Goal: Task Accomplishment & Management: Complete application form

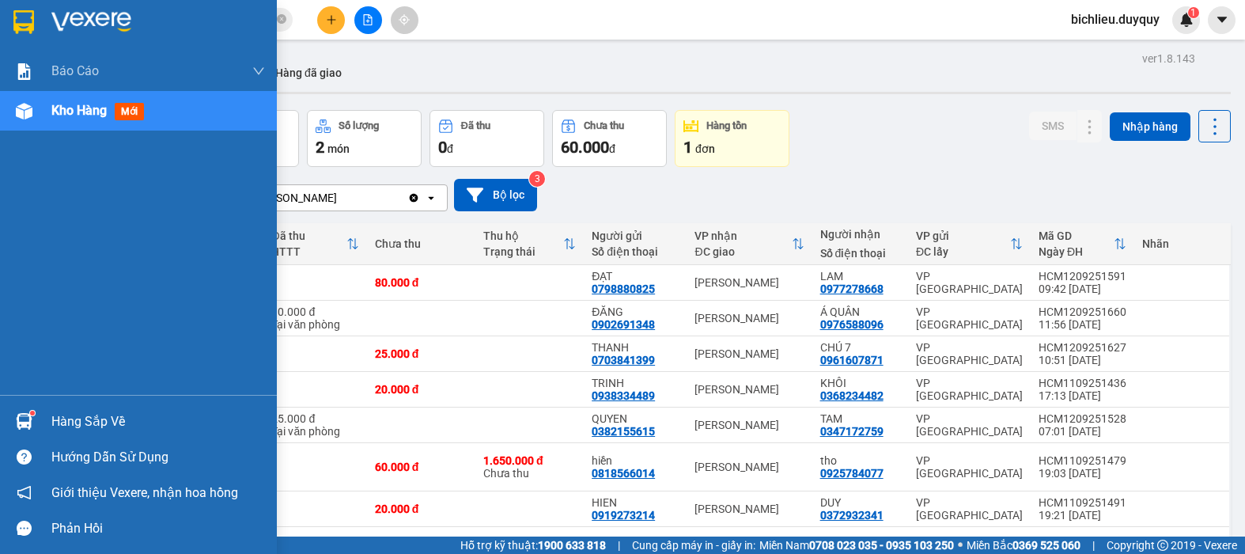
click at [28, 528] on icon "message" at bounding box center [24, 527] width 15 height 15
click at [23, 532] on icon "message" at bounding box center [24, 527] width 15 height 15
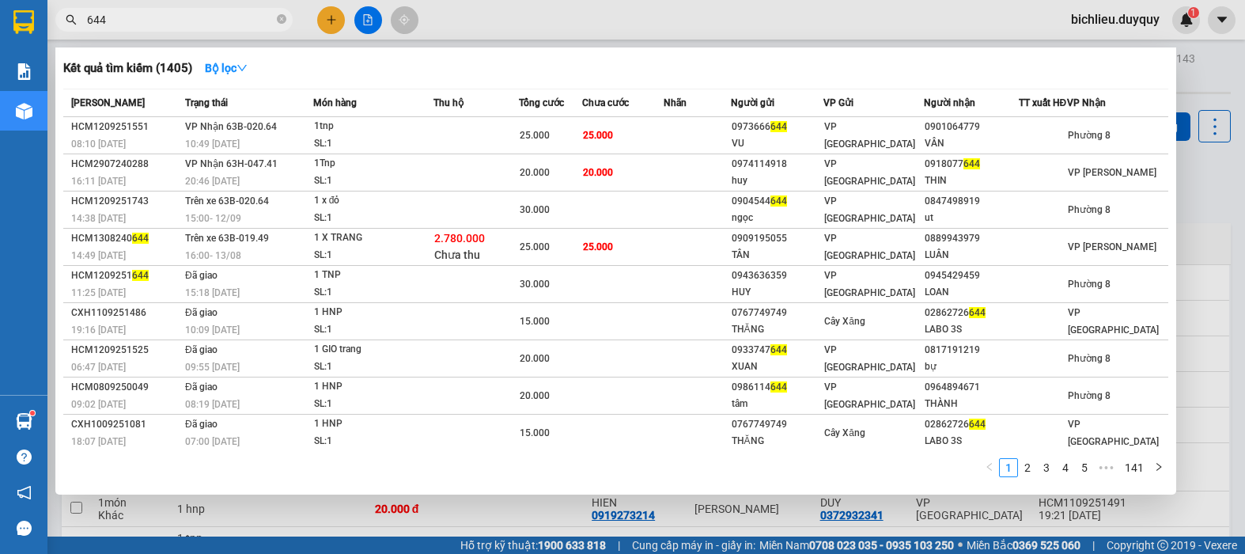
click at [145, 19] on input "644" at bounding box center [180, 19] width 187 height 17
type input "6"
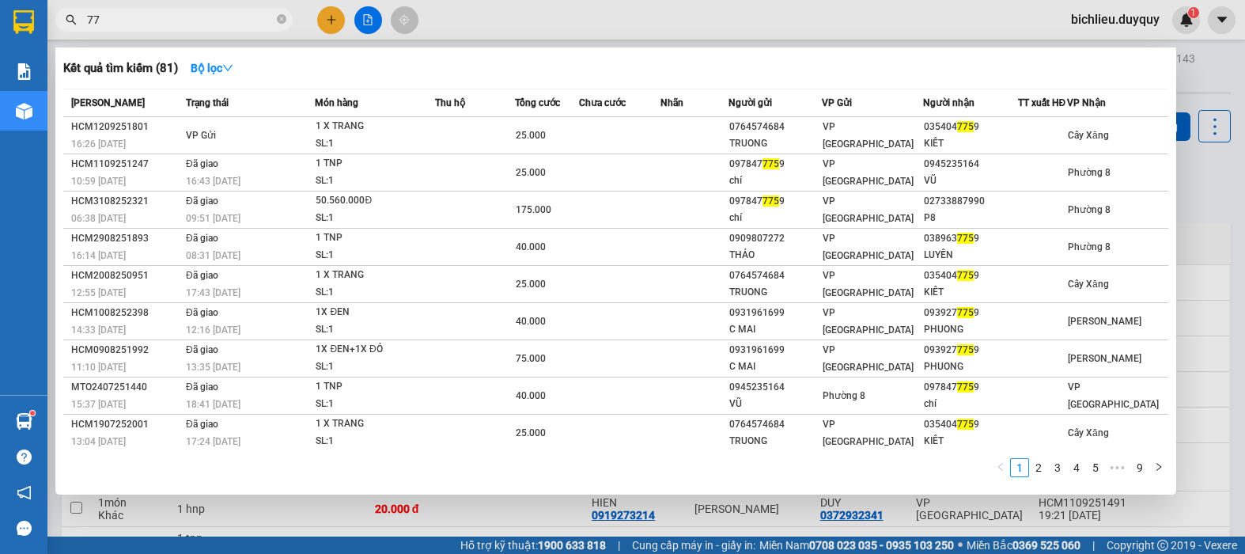
type input "7"
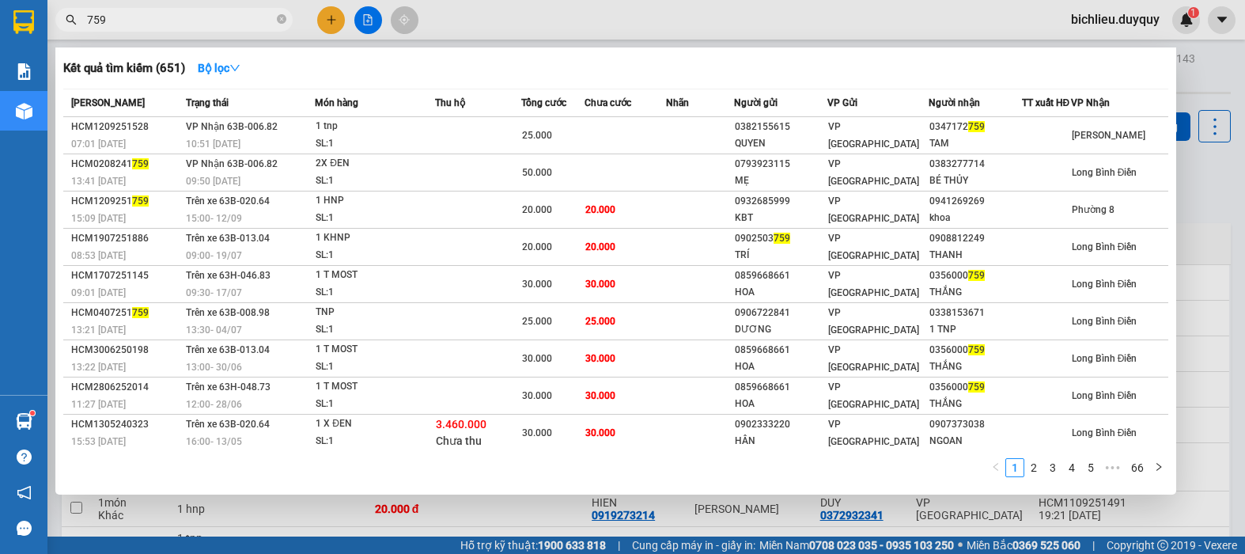
type input "759"
click at [331, 24] on div at bounding box center [622, 277] width 1245 height 554
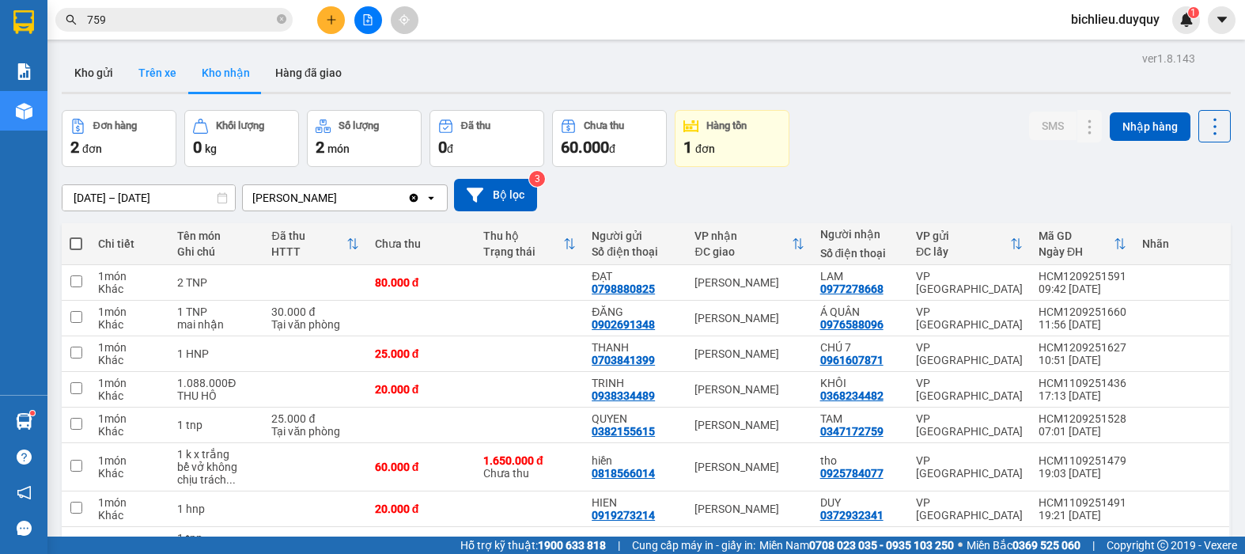
click at [149, 77] on button "Trên xe" at bounding box center [157, 73] width 63 height 38
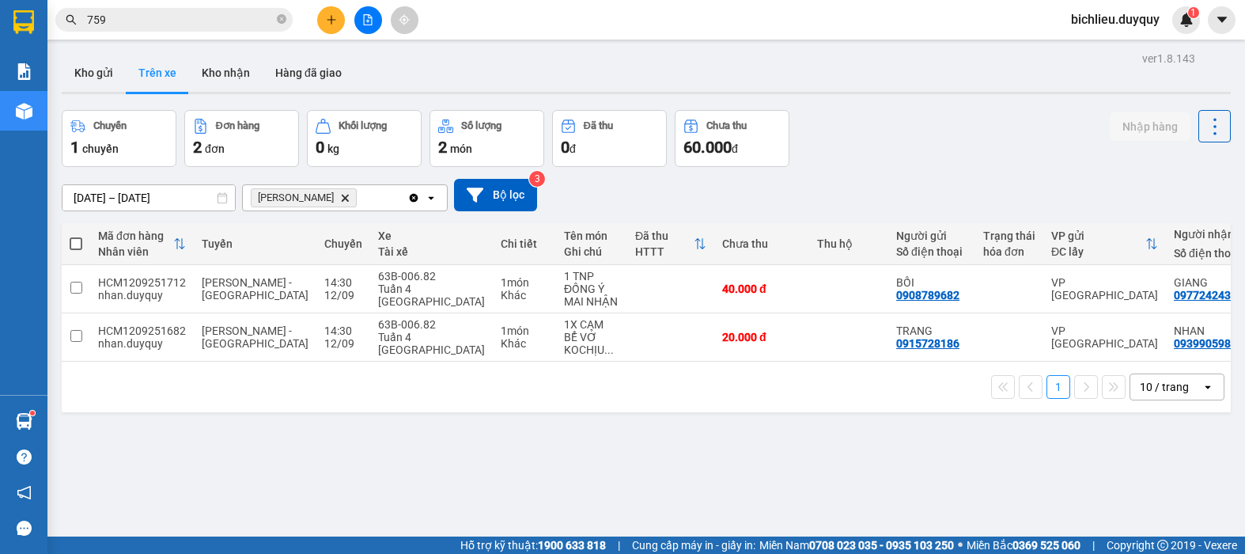
click at [130, 17] on input "759" at bounding box center [180, 19] width 187 height 17
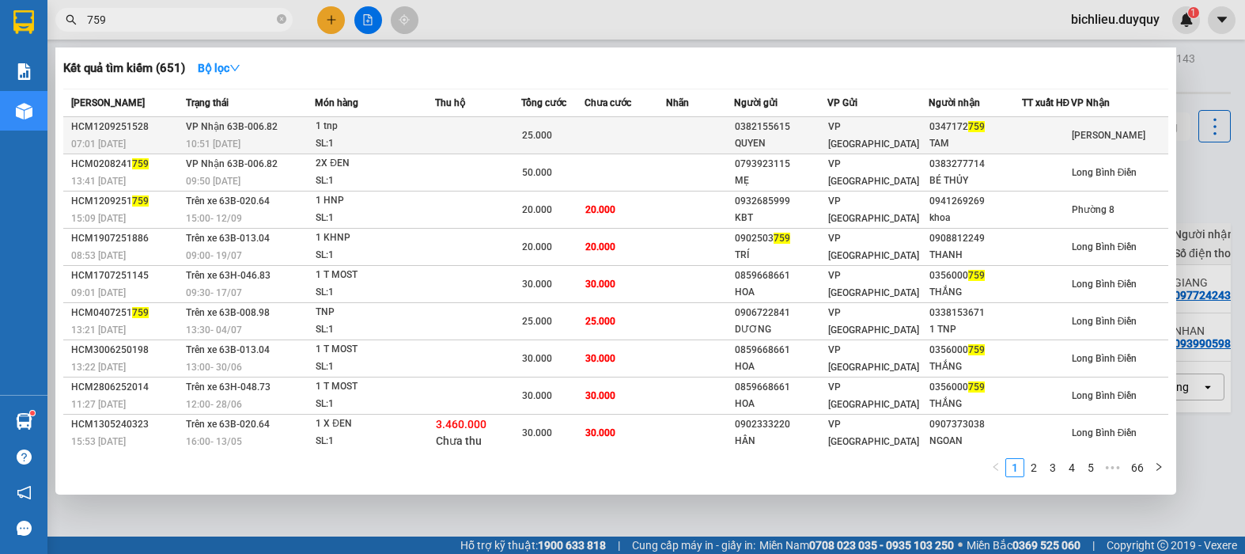
click at [1079, 141] on span "[PERSON_NAME]" at bounding box center [1108, 135] width 74 height 11
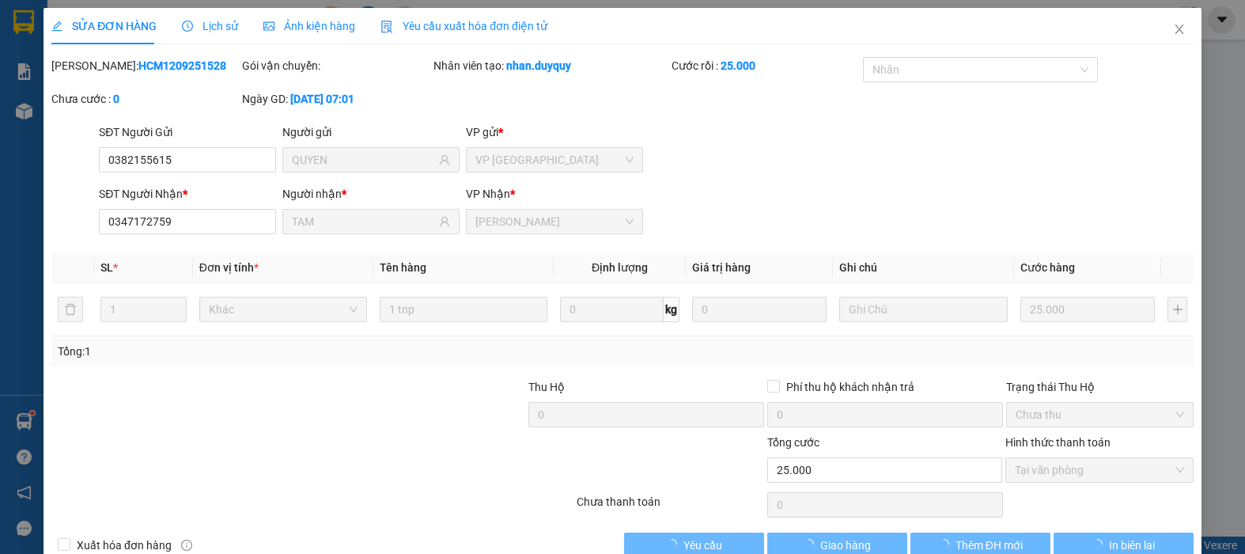
type input "0382155615"
type input "QUYEN"
type input "0347172759"
type input "TAM"
type input "25.000"
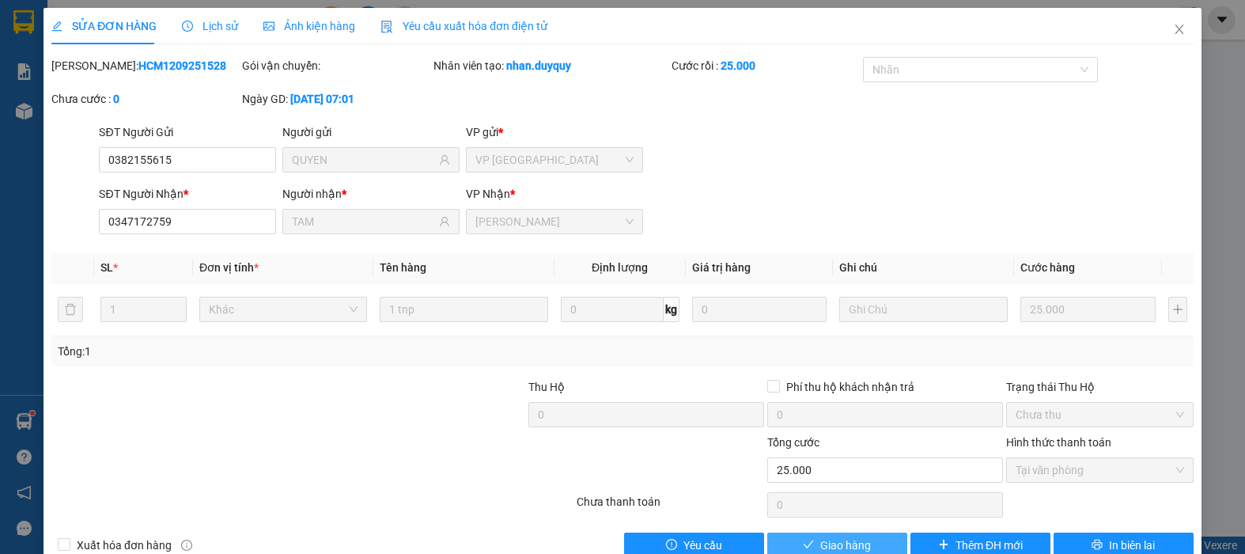
click at [820, 542] on span "Giao hàng" at bounding box center [845, 544] width 51 height 17
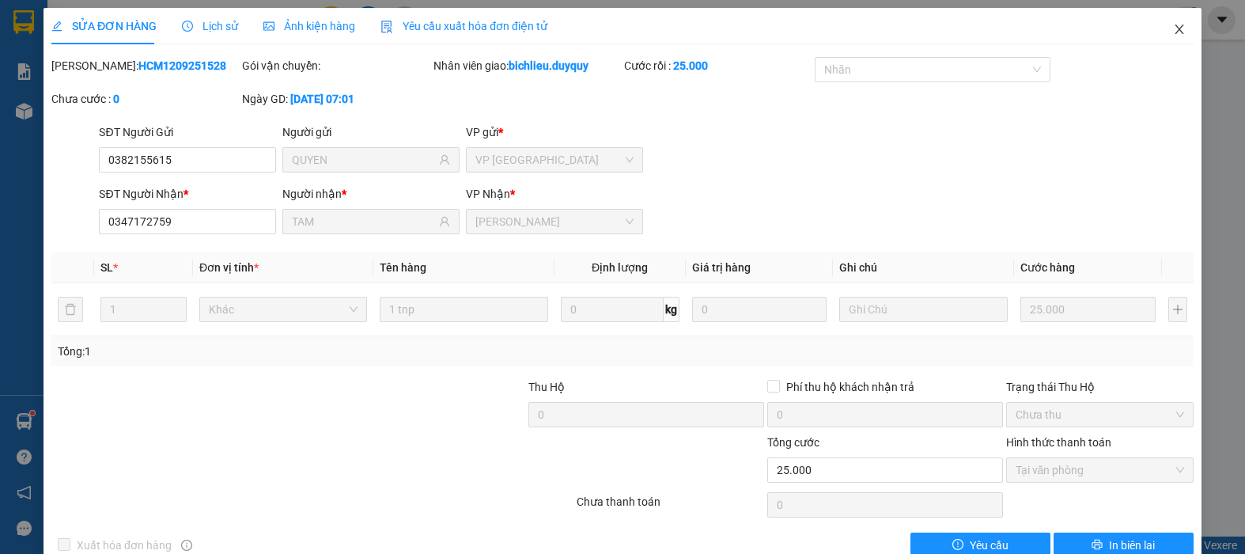
click at [1173, 28] on icon "close" at bounding box center [1179, 29] width 13 height 13
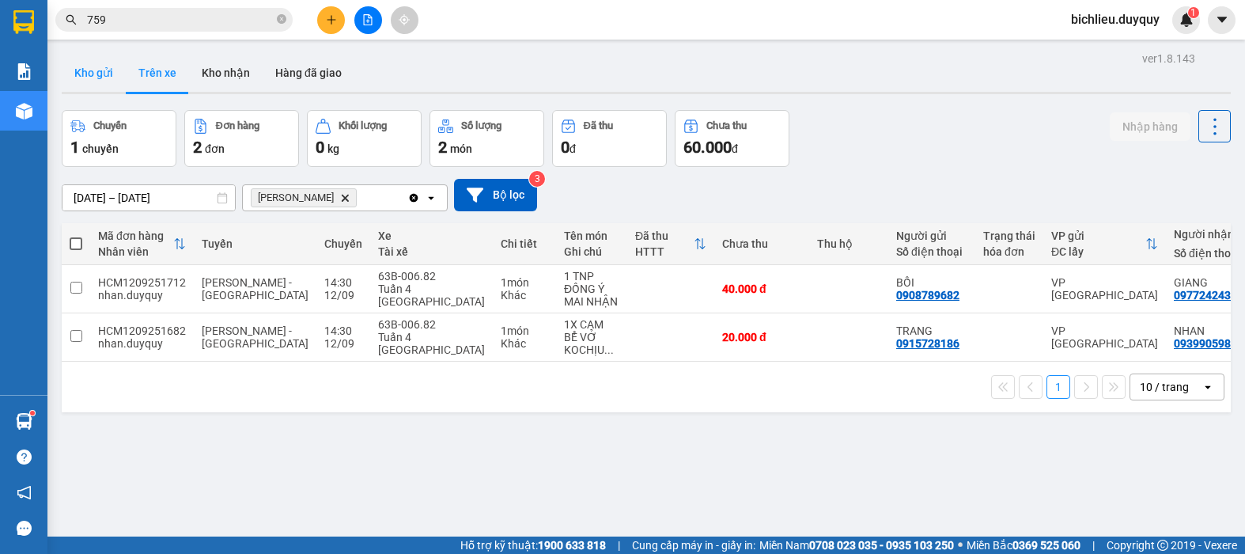
click at [93, 77] on button "Kho gửi" at bounding box center [94, 73] width 64 height 38
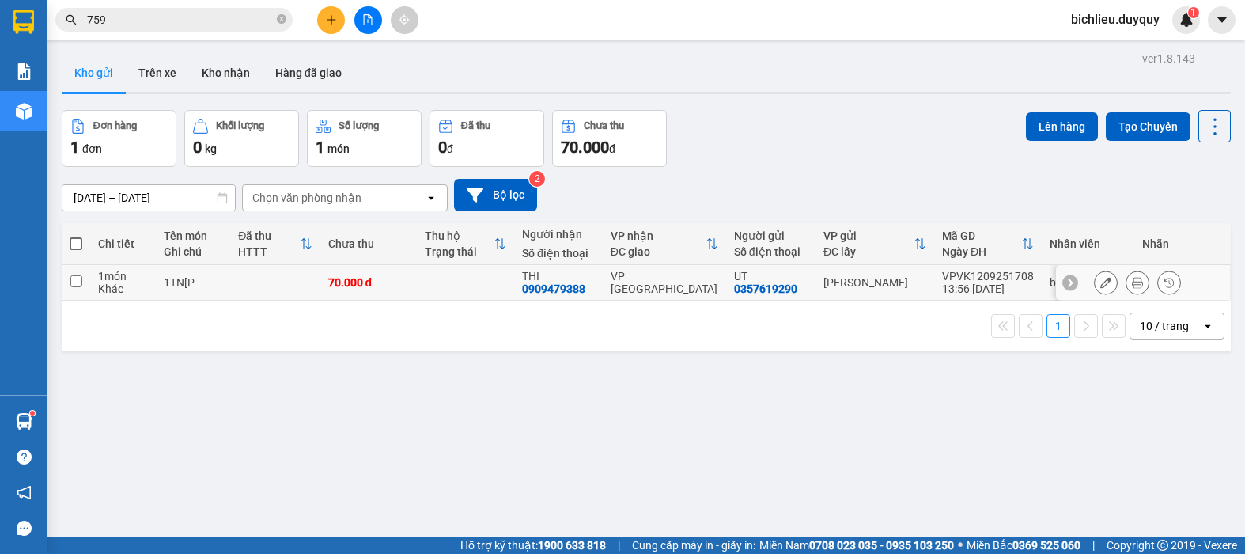
drag, startPoint x: 76, startPoint y: 283, endPoint x: 92, endPoint y: 276, distance: 17.3
click at [78, 282] on input "checkbox" at bounding box center [76, 281] width 12 height 12
checkbox input "true"
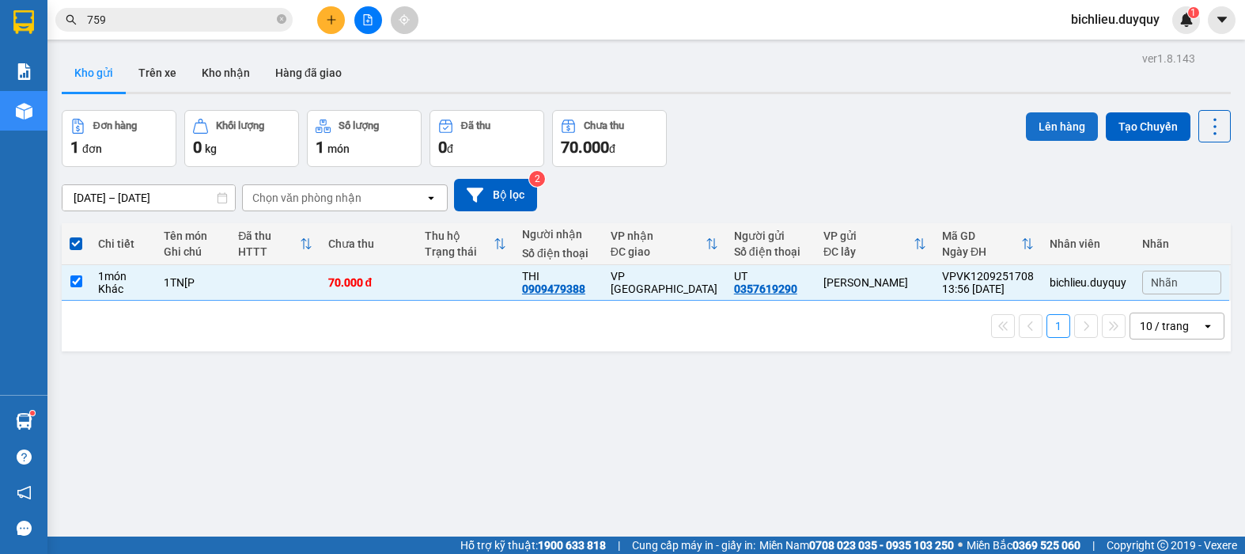
click at [1054, 124] on button "Lên hàng" at bounding box center [1062, 126] width 72 height 28
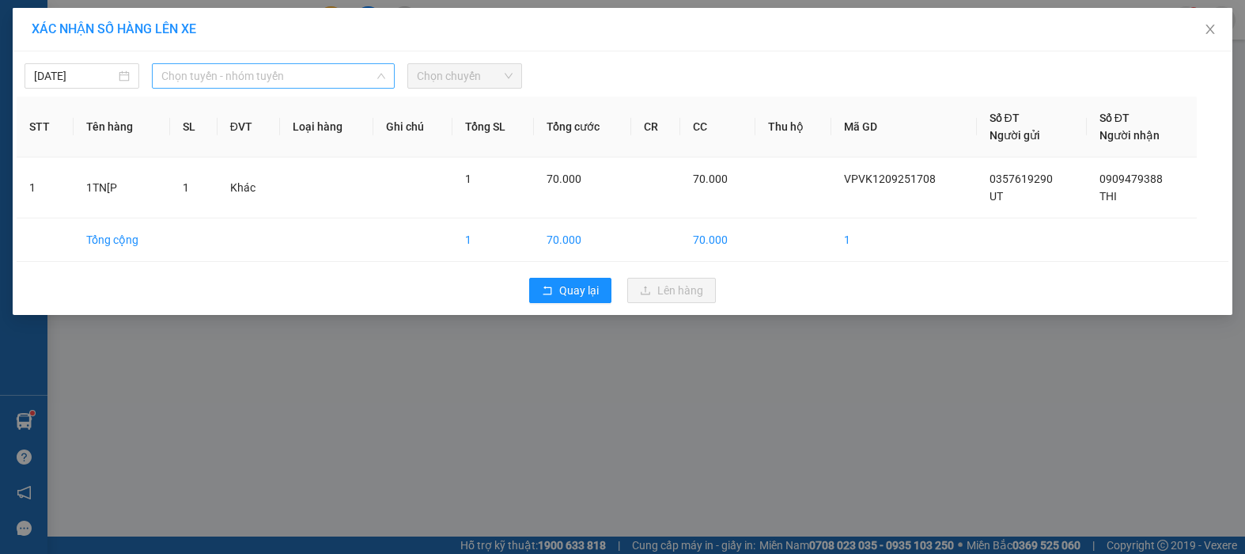
click at [302, 66] on span "Chọn tuyến - nhóm tuyến" at bounding box center [273, 76] width 224 height 24
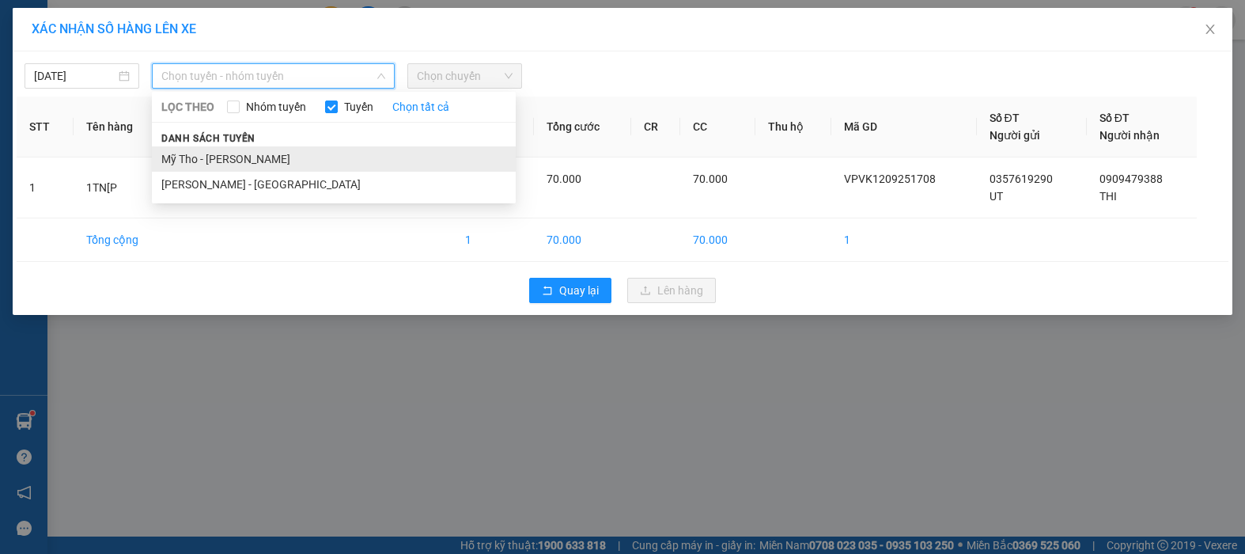
click at [287, 154] on li "Mỹ Tho - [PERSON_NAME]" at bounding box center [334, 158] width 364 height 25
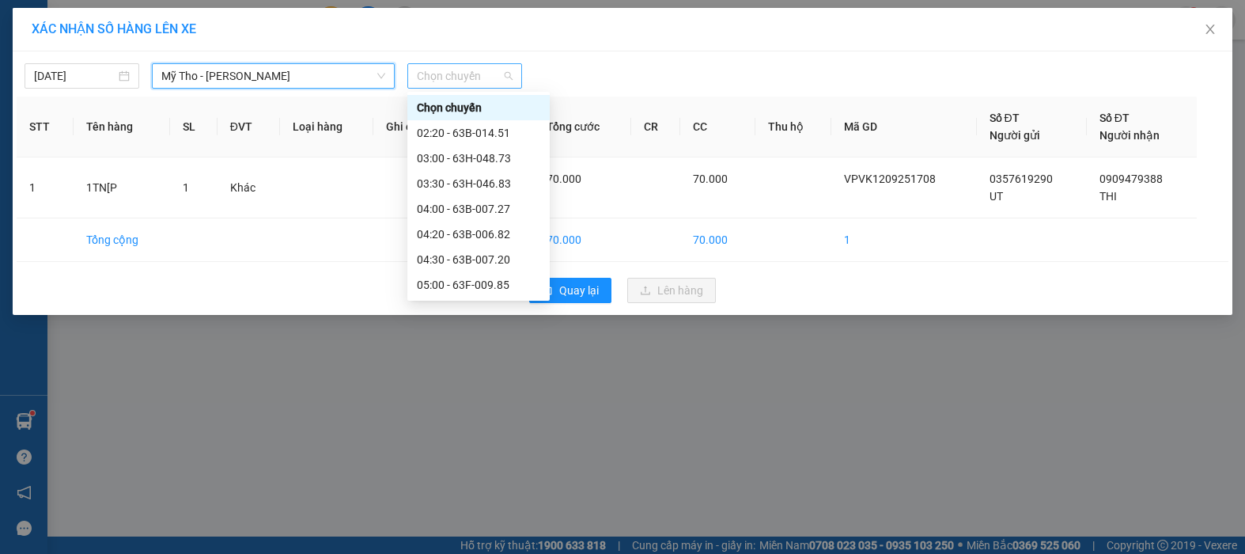
click at [497, 74] on span "Chọn chuyến" at bounding box center [465, 76] width 96 height 24
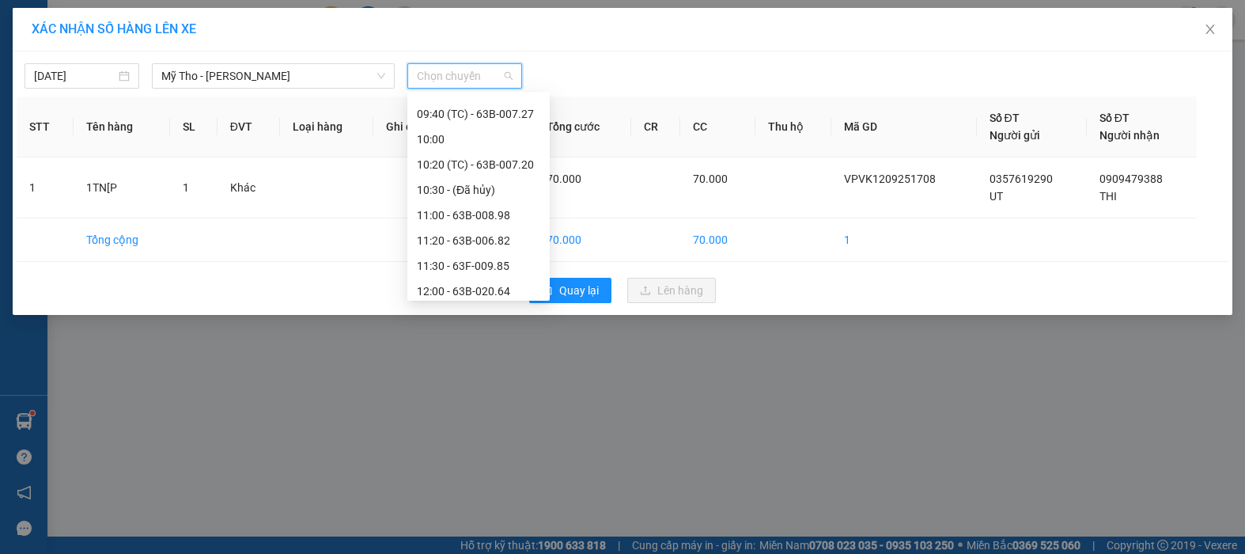
scroll to position [712, 0]
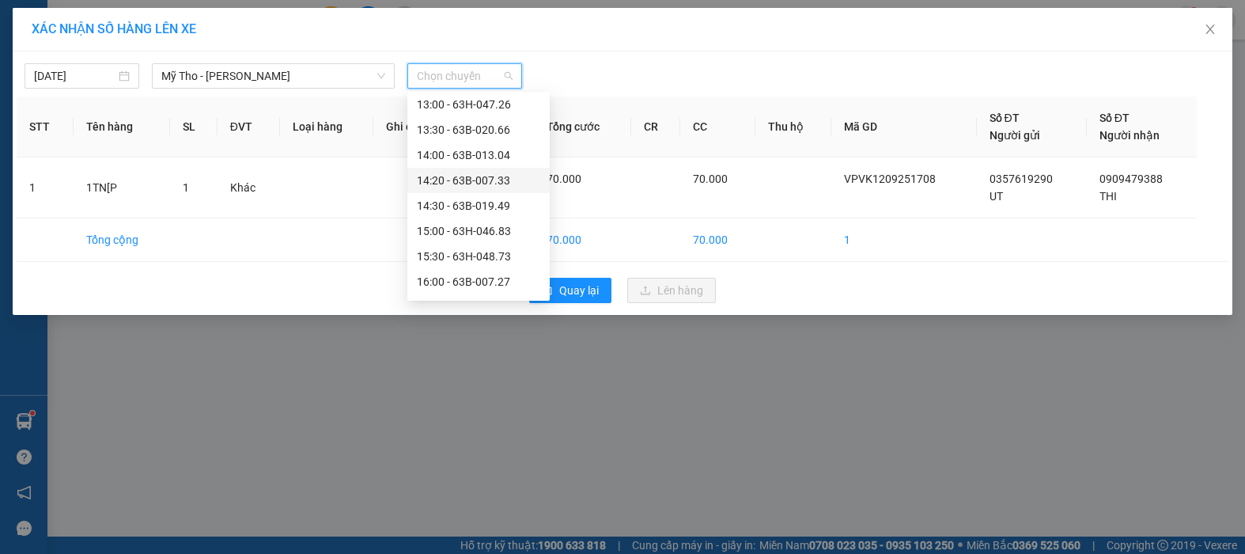
click at [505, 179] on div "14:20 - 63B-007.33" at bounding box center [478, 180] width 123 height 17
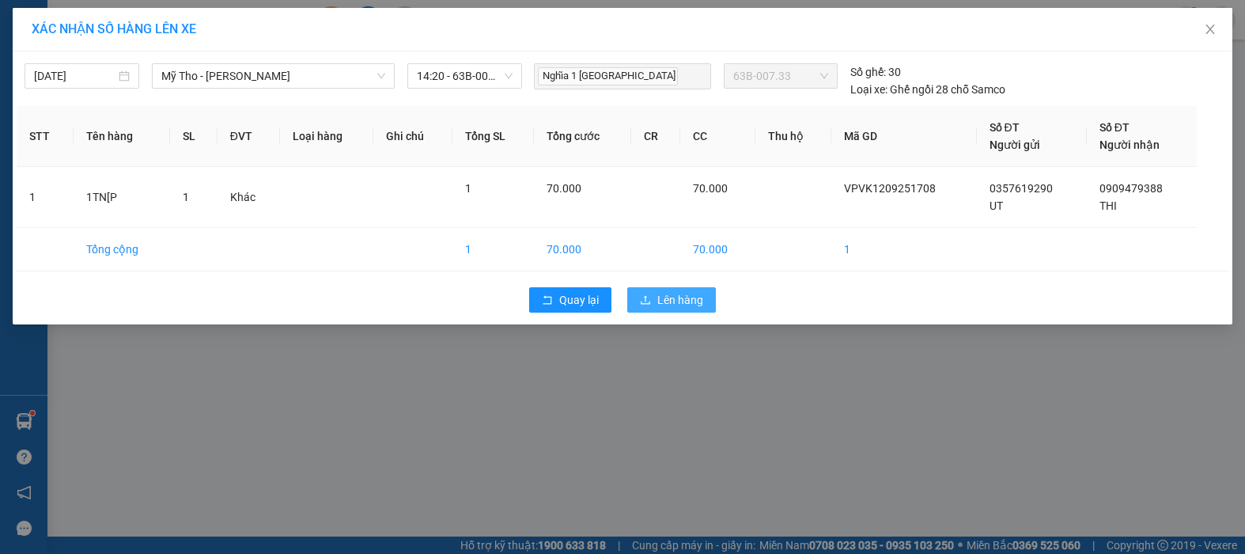
click at [659, 312] on button "Lên hàng" at bounding box center [671, 299] width 89 height 25
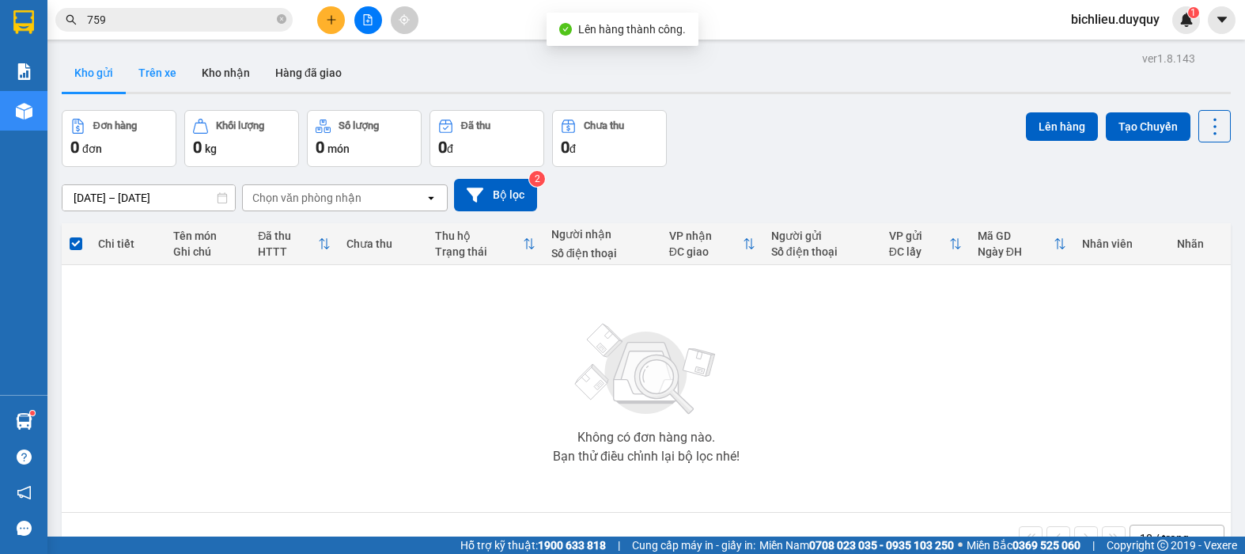
click at [168, 86] on button "Trên xe" at bounding box center [157, 73] width 63 height 38
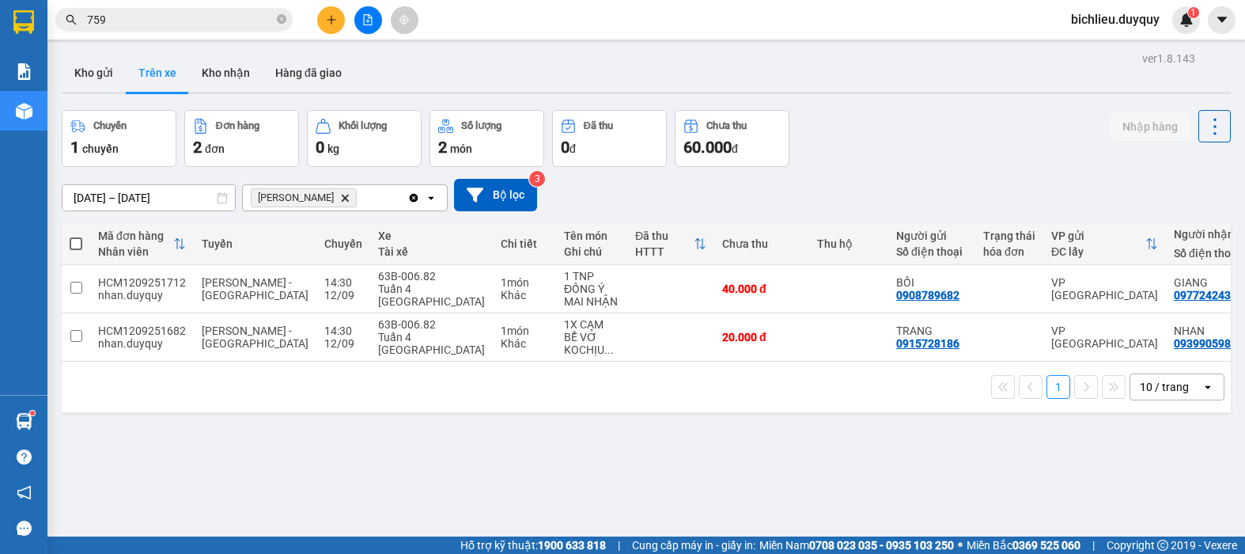
click at [340, 200] on icon "Delete" at bounding box center [344, 197] width 9 height 9
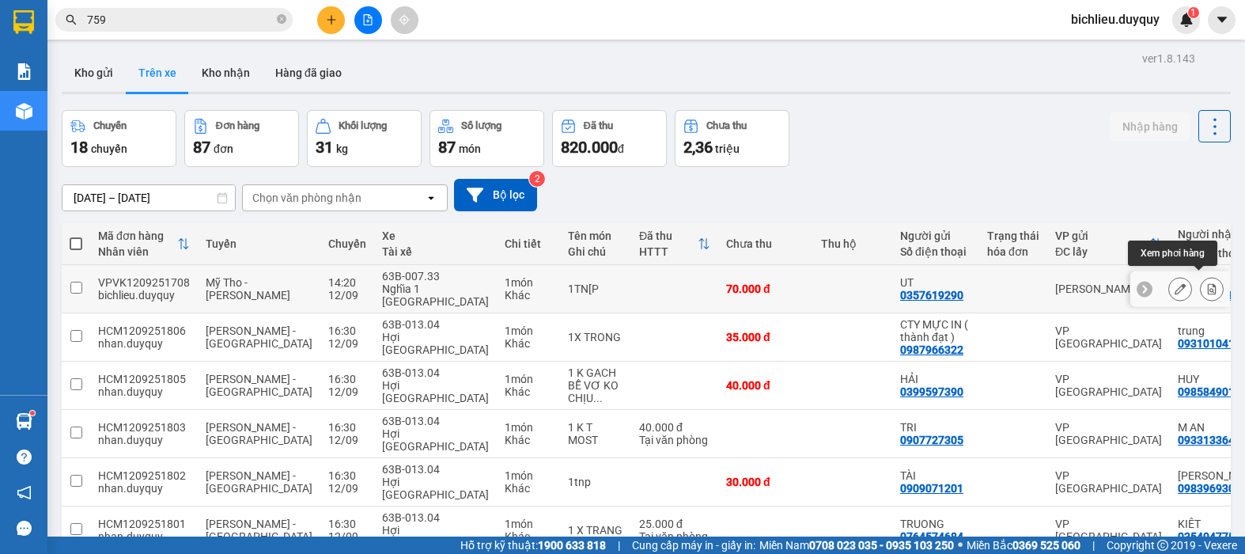
click at [1200, 276] on button at bounding box center [1211, 289] width 22 height 28
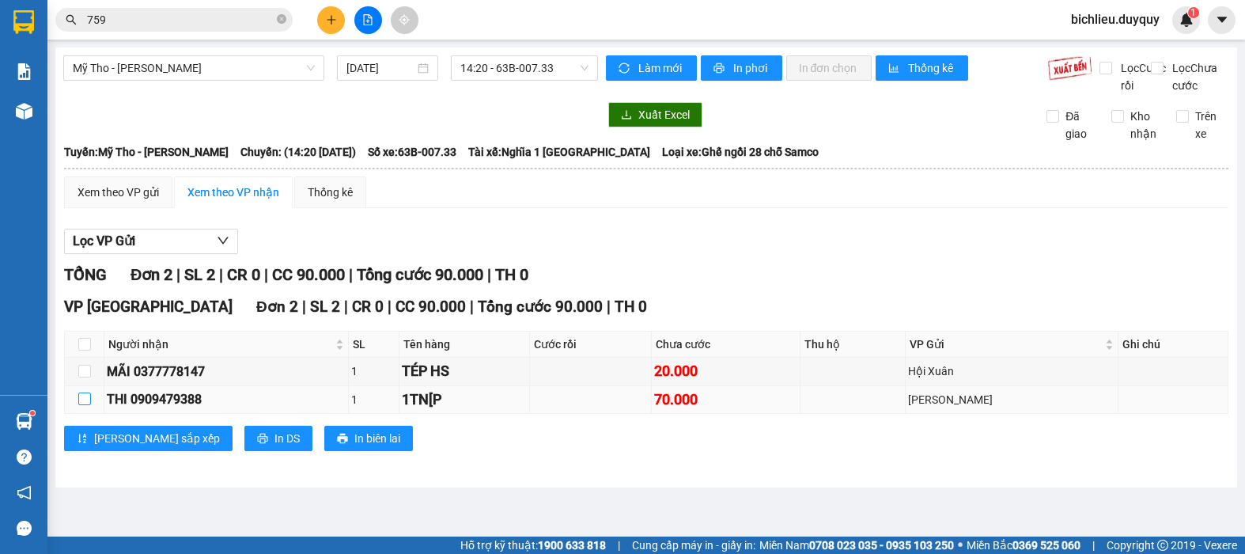
click at [78, 405] on input "checkbox" at bounding box center [84, 398] width 13 height 13
checkbox input "true"
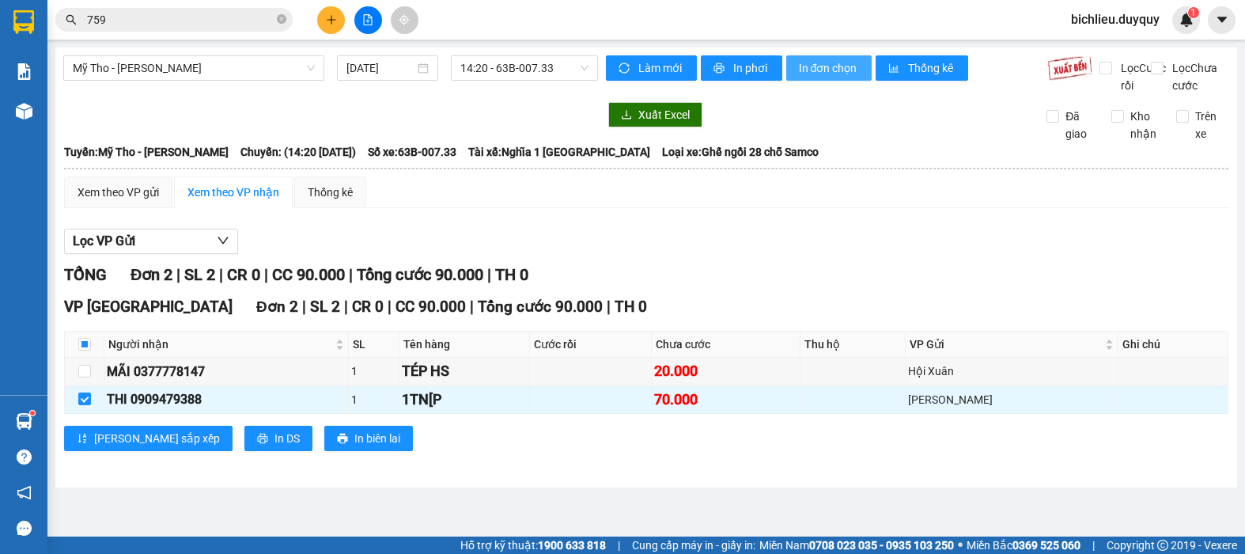
click at [829, 67] on span "In đơn chọn" at bounding box center [829, 67] width 61 height 17
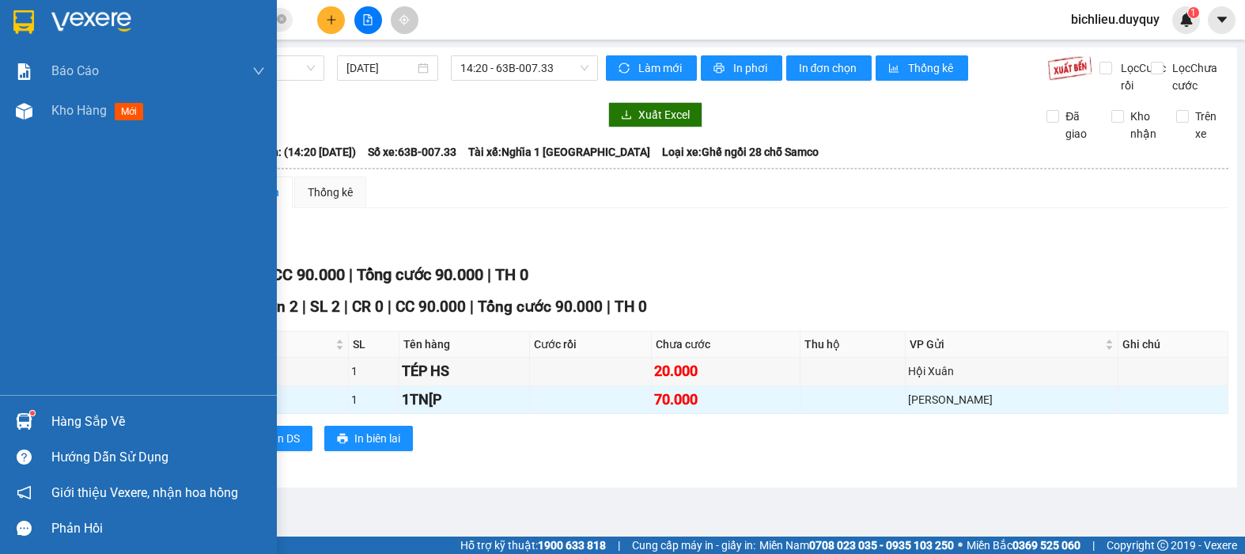
click at [25, 28] on img at bounding box center [23, 22] width 21 height 24
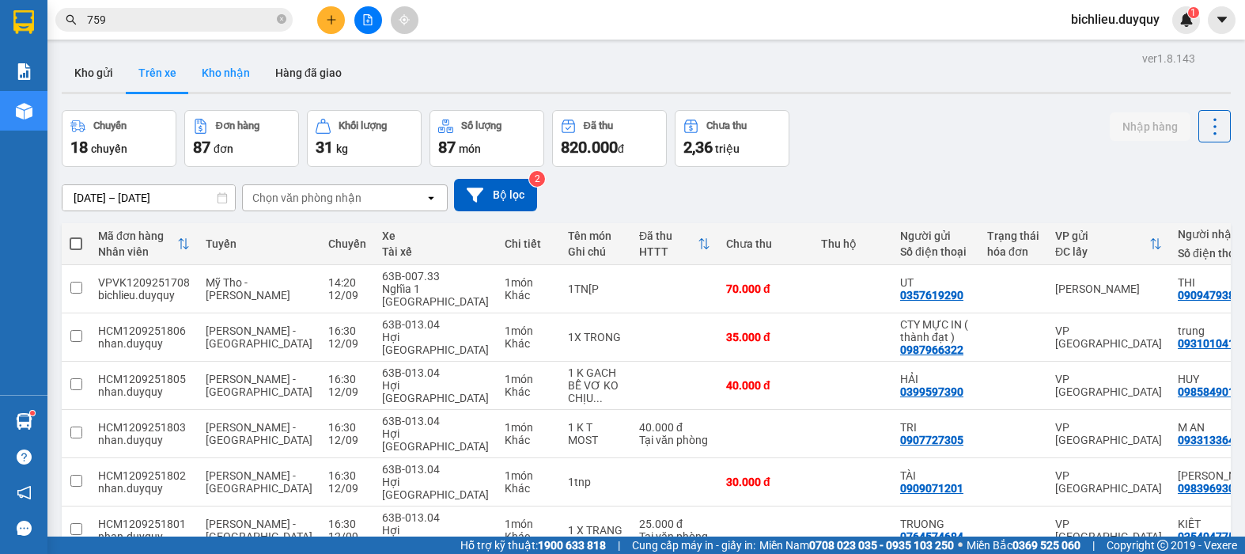
click at [217, 78] on button "Kho nhận" at bounding box center [226, 73] width 74 height 38
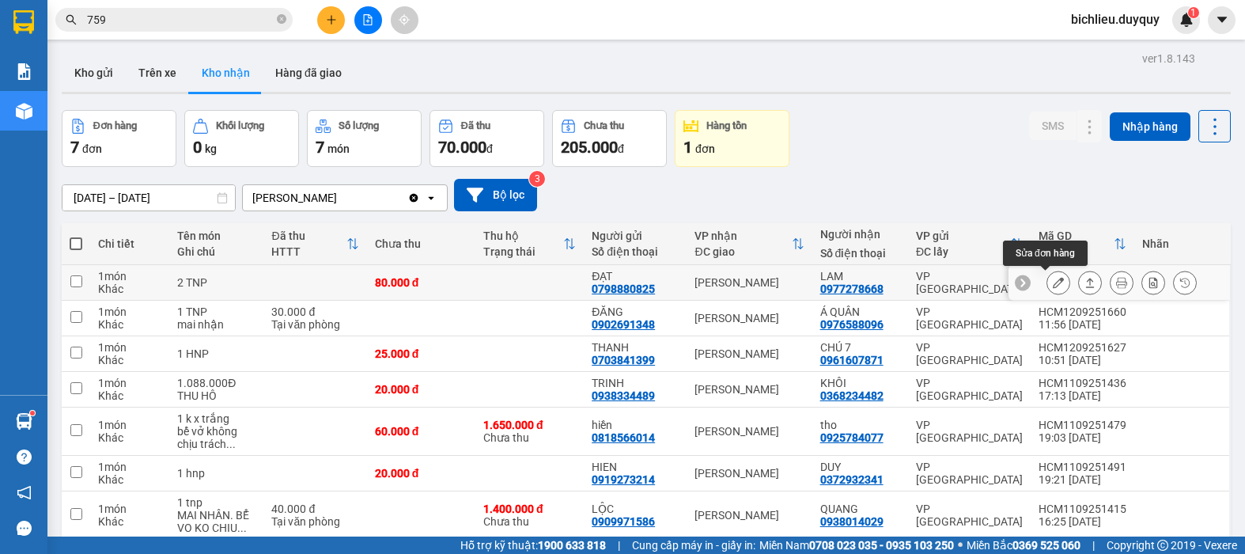
click at [1053, 279] on button at bounding box center [1058, 283] width 22 height 28
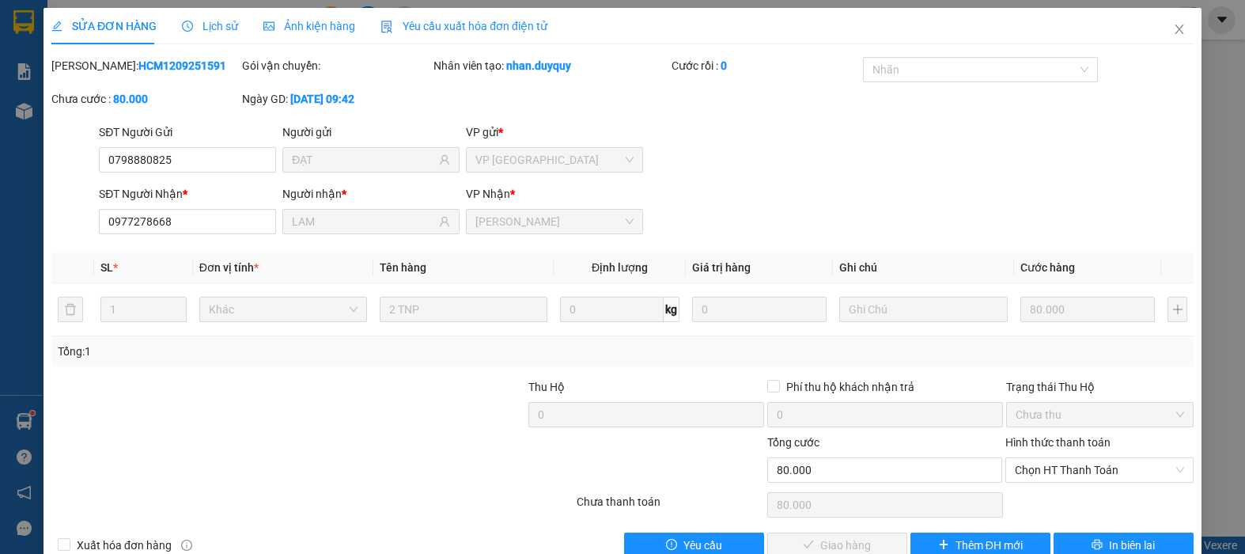
type input "0798880825"
type input "ĐẠT"
type input "0977278668"
type input "LAM"
type input "80.000"
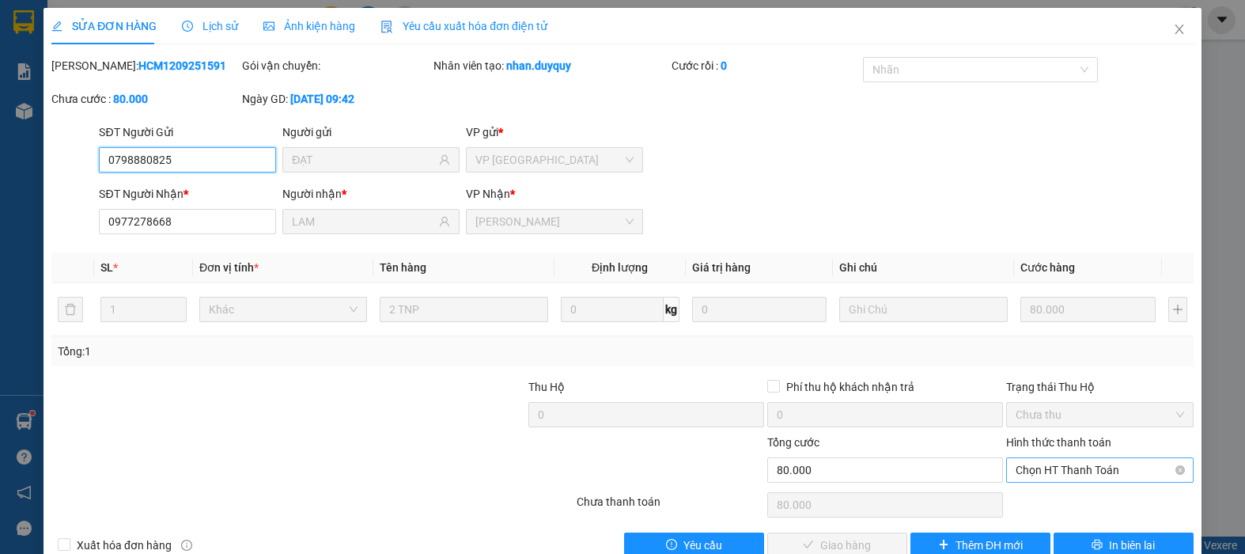
click at [1025, 474] on span "Chọn HT Thanh Toán" at bounding box center [1099, 470] width 168 height 24
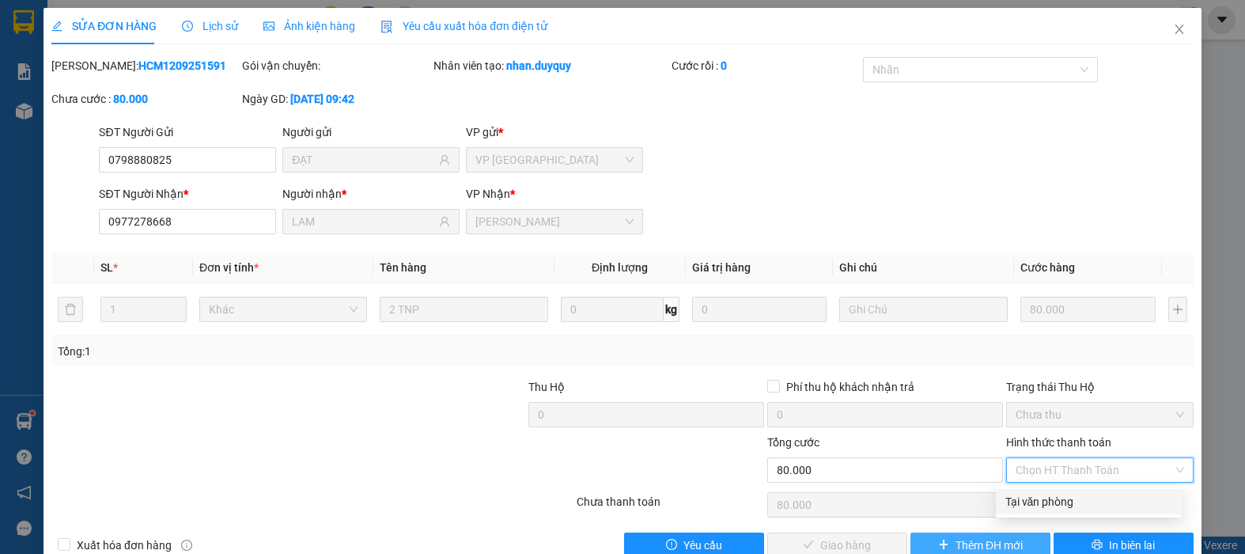
drag, startPoint x: 1021, startPoint y: 499, endPoint x: 1017, endPoint y: 538, distance: 39.7
click at [1021, 501] on div "Tại văn phòng" at bounding box center [1088, 501] width 167 height 17
type input "0"
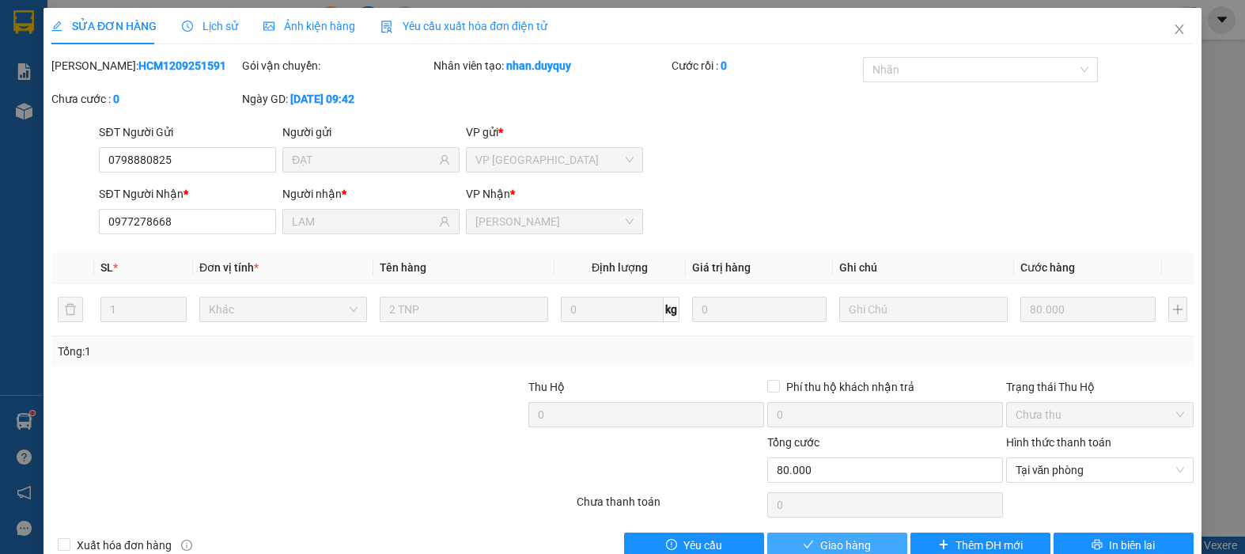
click at [845, 542] on span "Giao hàng" at bounding box center [845, 544] width 51 height 17
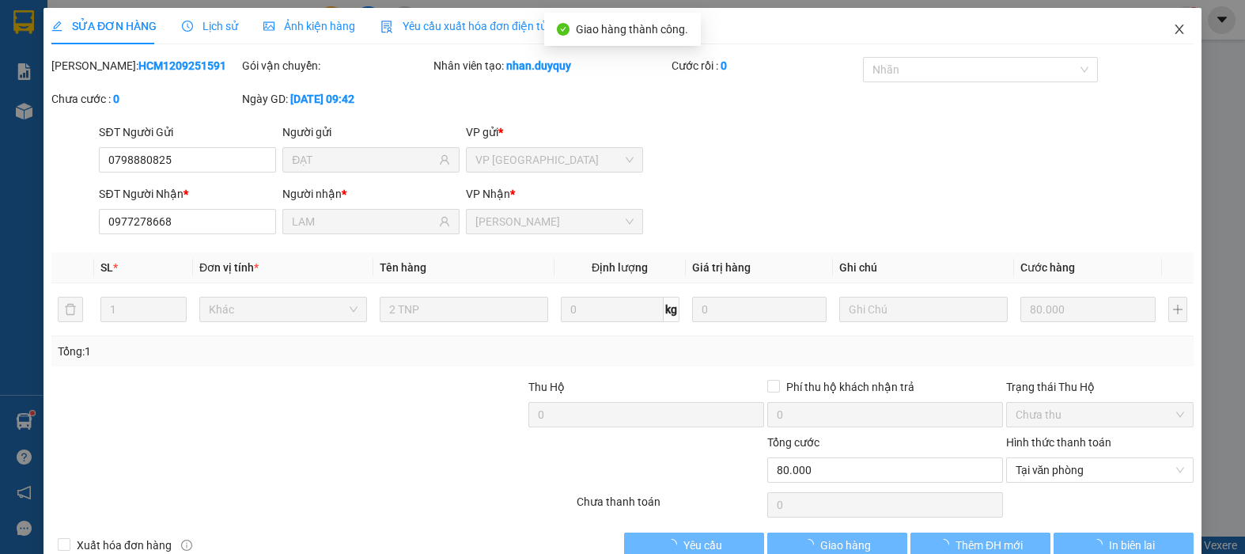
click at [1160, 40] on span "Close" at bounding box center [1179, 30] width 44 height 44
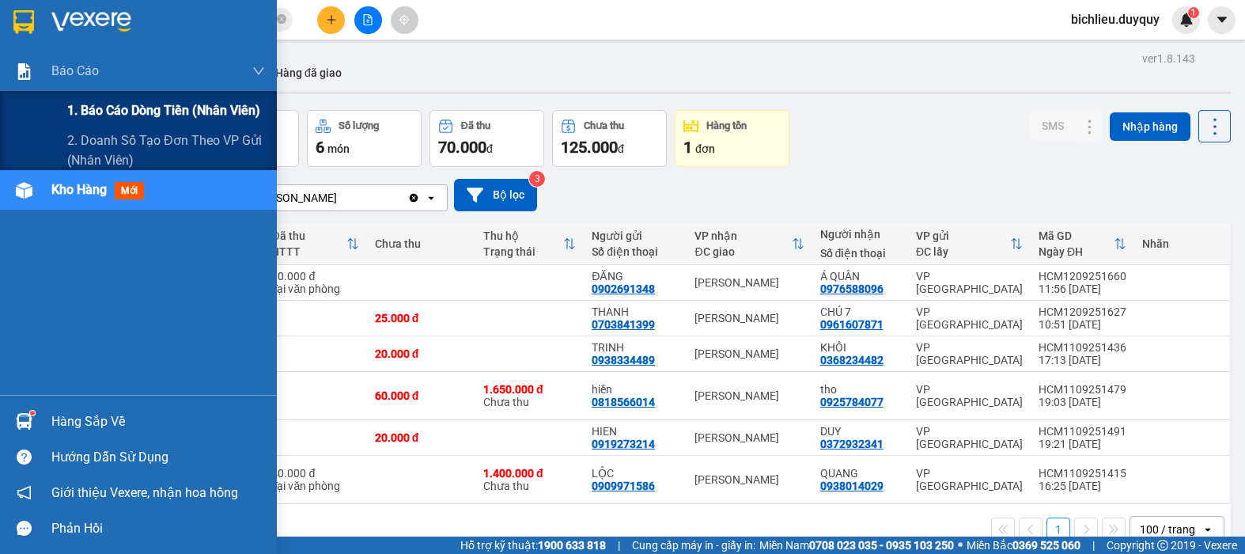
click at [136, 102] on span "1. Báo cáo dòng tiền (nhân viên)" at bounding box center [163, 110] width 193 height 20
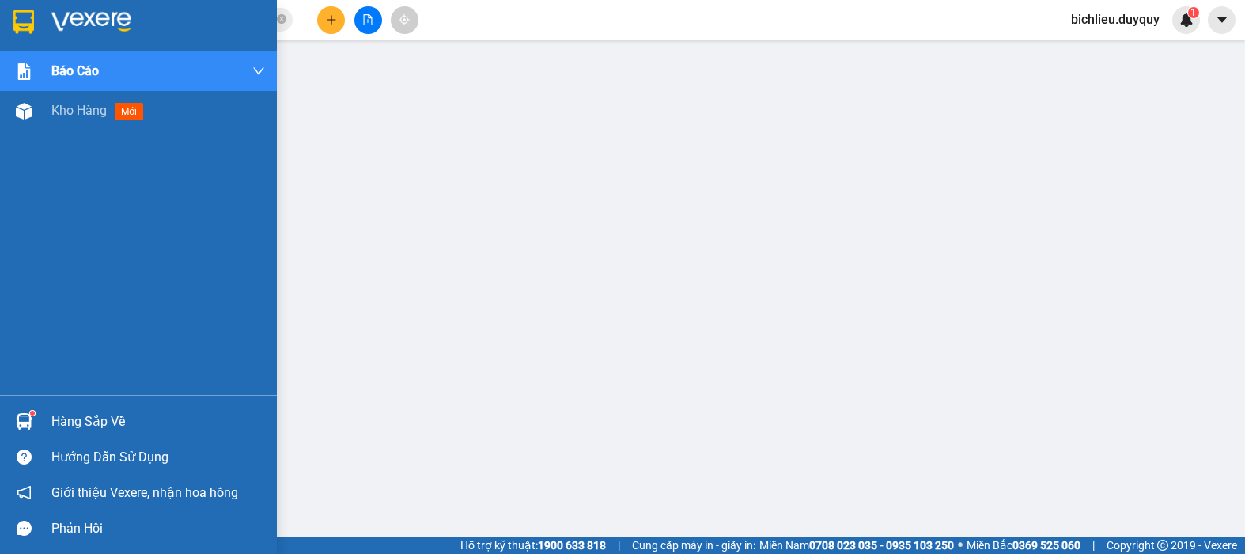
click at [19, 20] on img at bounding box center [23, 22] width 21 height 24
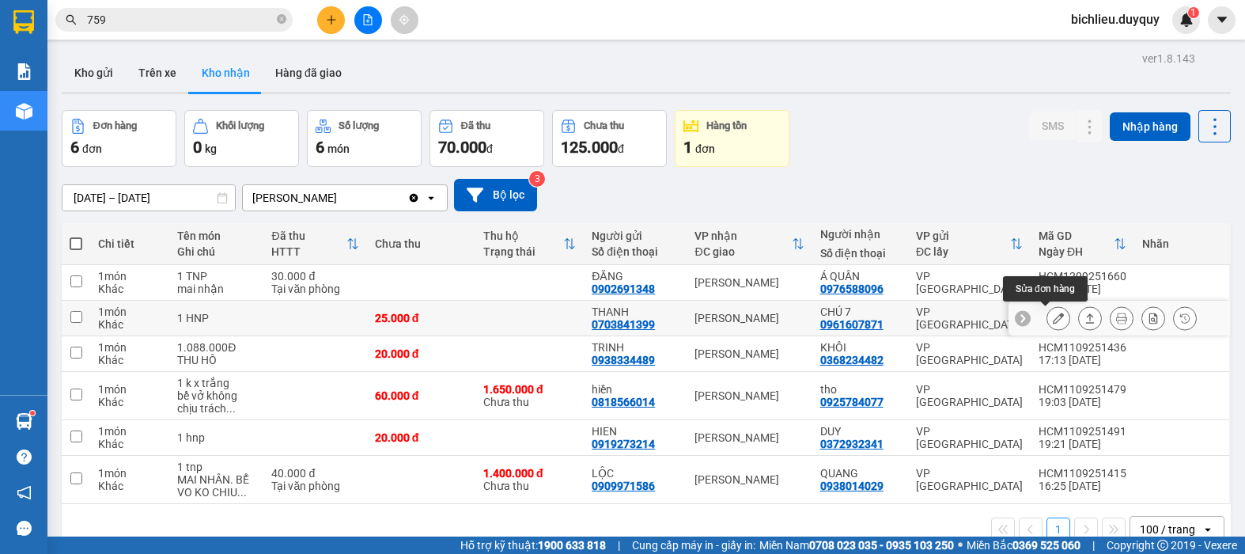
click at [1052, 316] on icon at bounding box center [1057, 317] width 11 height 11
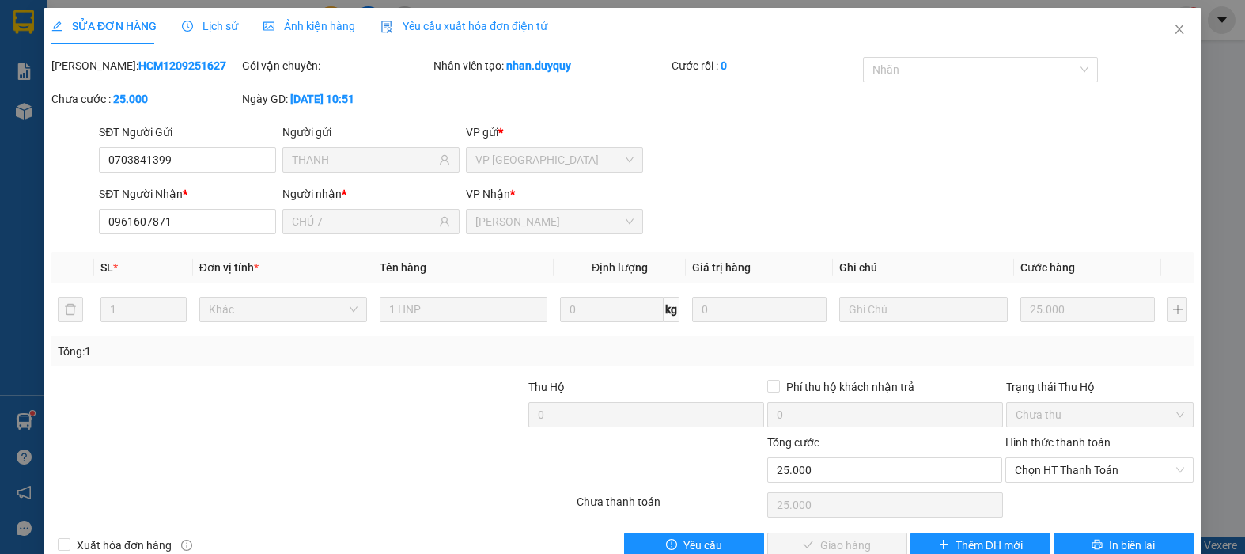
type input "0703841399"
type input "THANH"
type input "0961607871"
type input "CHÚ 7"
type input "25.000"
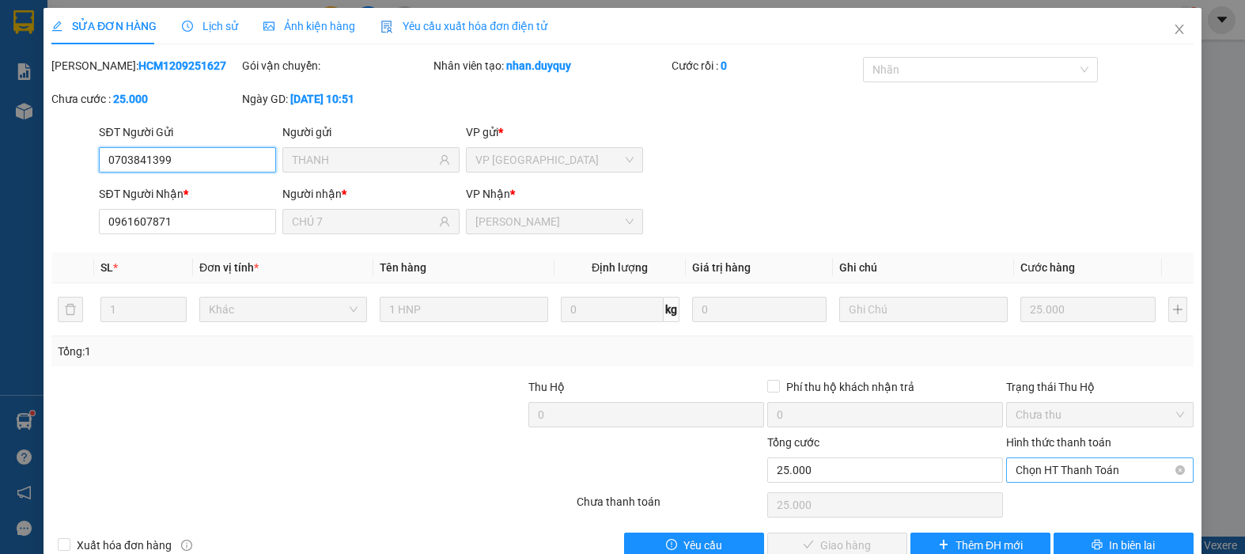
drag, startPoint x: 1030, startPoint y: 468, endPoint x: 1026, endPoint y: 477, distance: 9.6
click at [1030, 470] on span "Chọn HT Thanh Toán" at bounding box center [1099, 470] width 168 height 24
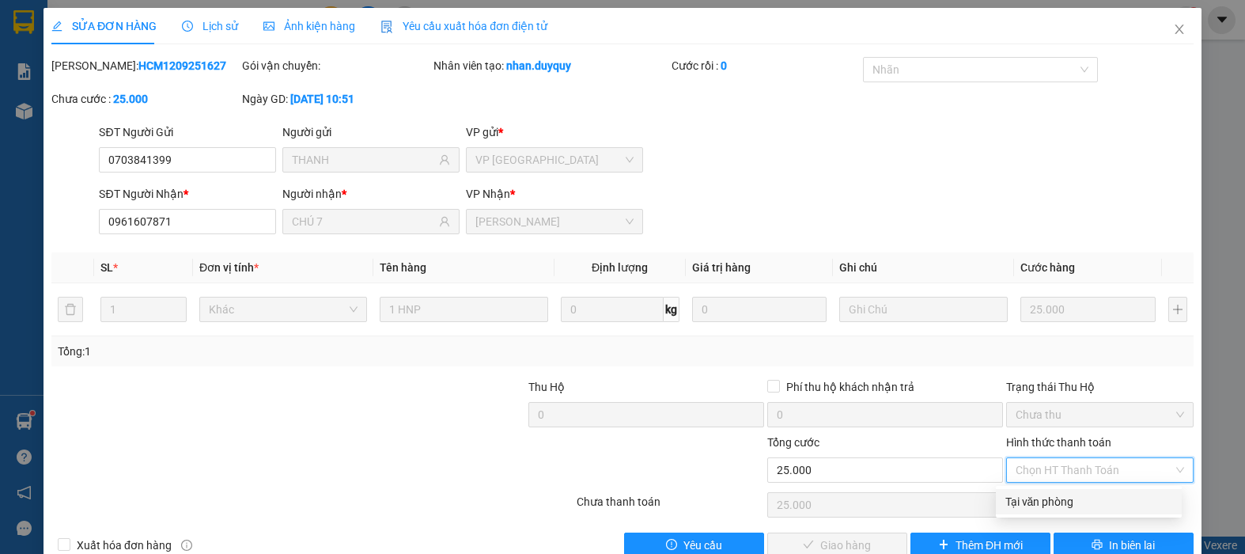
click at [1015, 504] on div "Tại văn phòng" at bounding box center [1088, 501] width 167 height 17
type input "0"
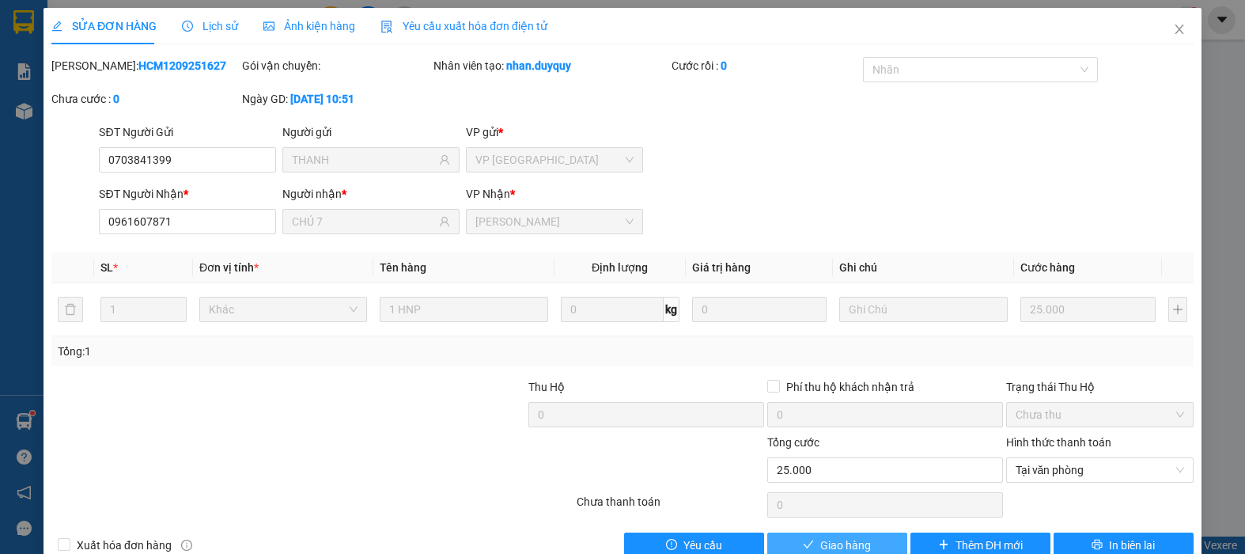
click at [823, 548] on span "Giao hàng" at bounding box center [845, 544] width 51 height 17
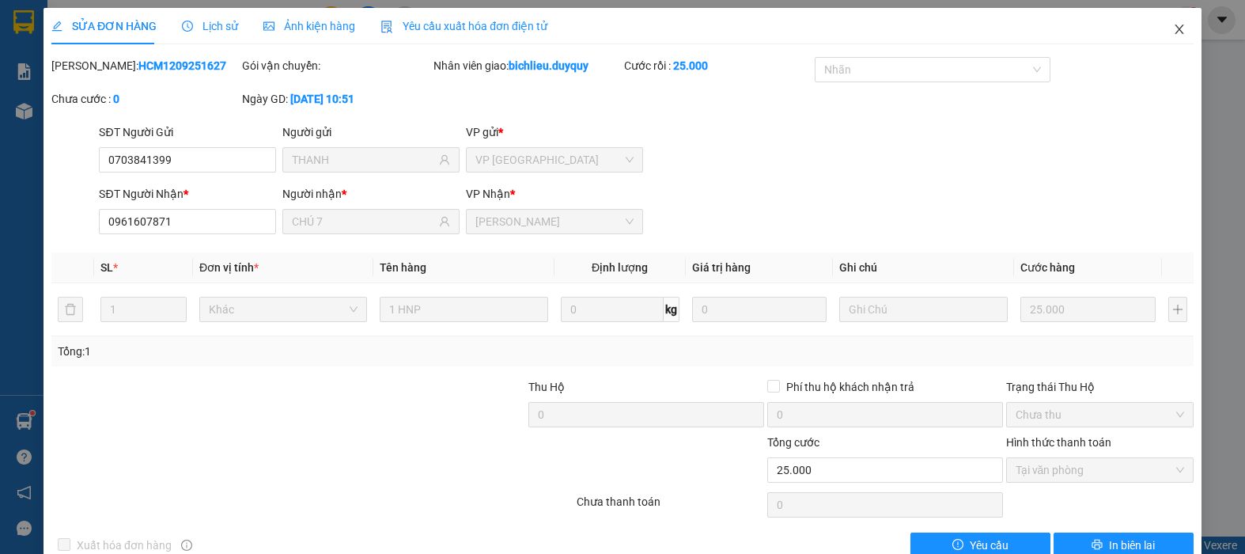
click at [1173, 30] on icon "close" at bounding box center [1179, 29] width 13 height 13
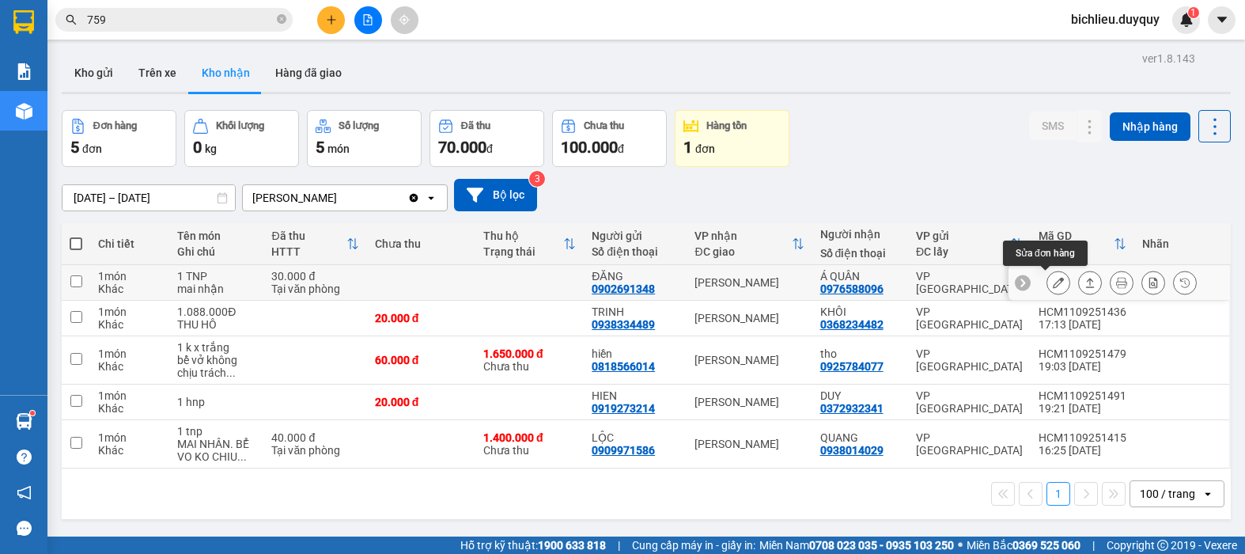
click at [1047, 285] on button at bounding box center [1058, 283] width 22 height 28
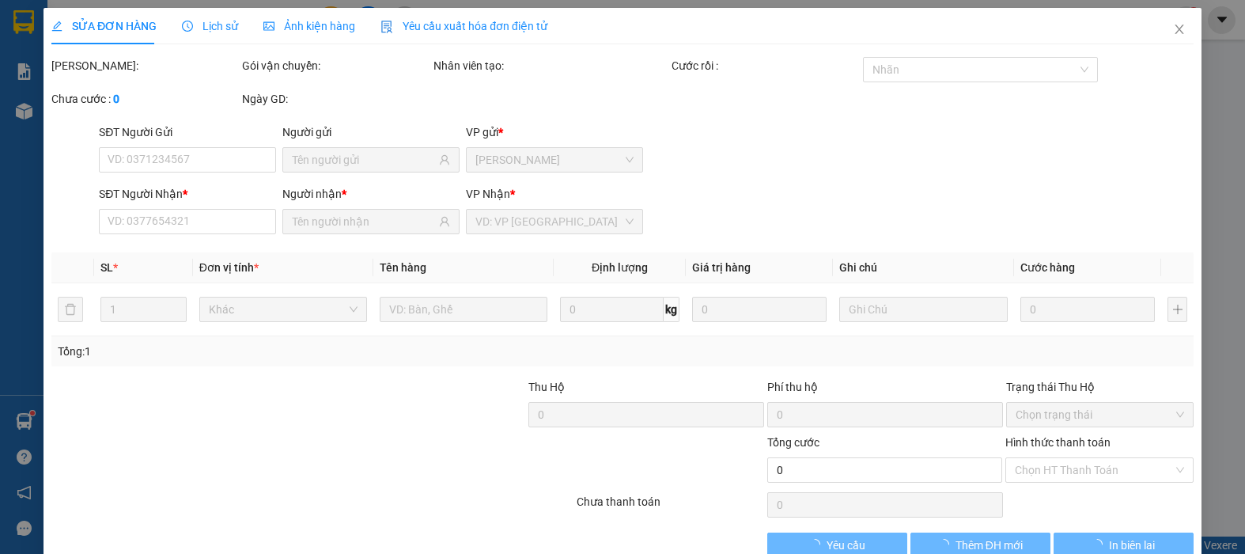
type input "0902691348"
type input "ĐĂNG"
type input "0976588096"
type input "Á QUÂN"
type input "30.000"
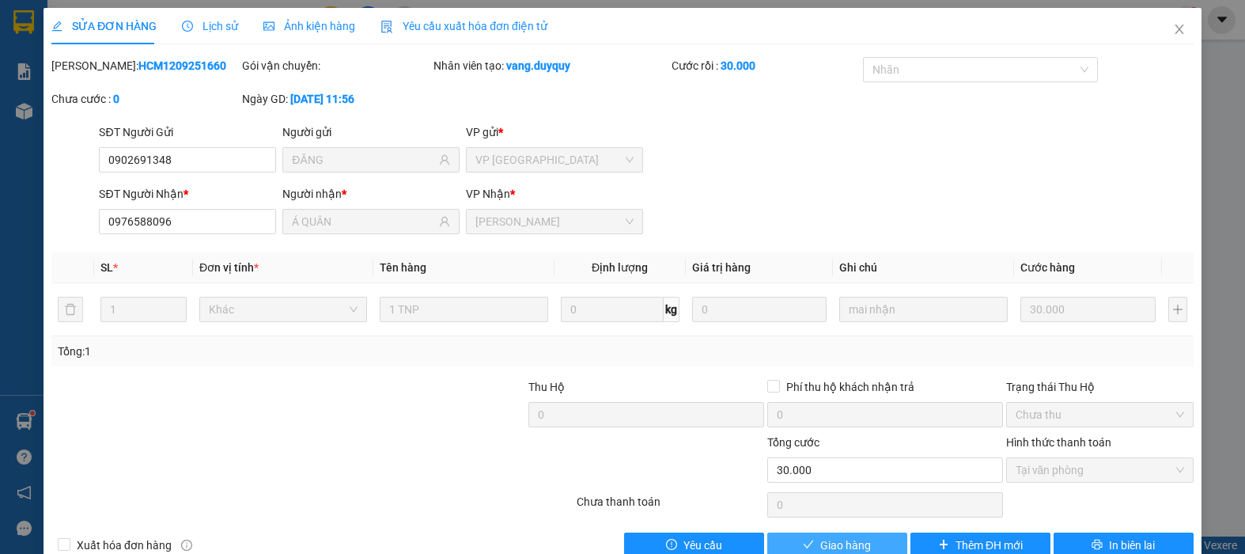
click at [820, 538] on span "Giao hàng" at bounding box center [845, 544] width 51 height 17
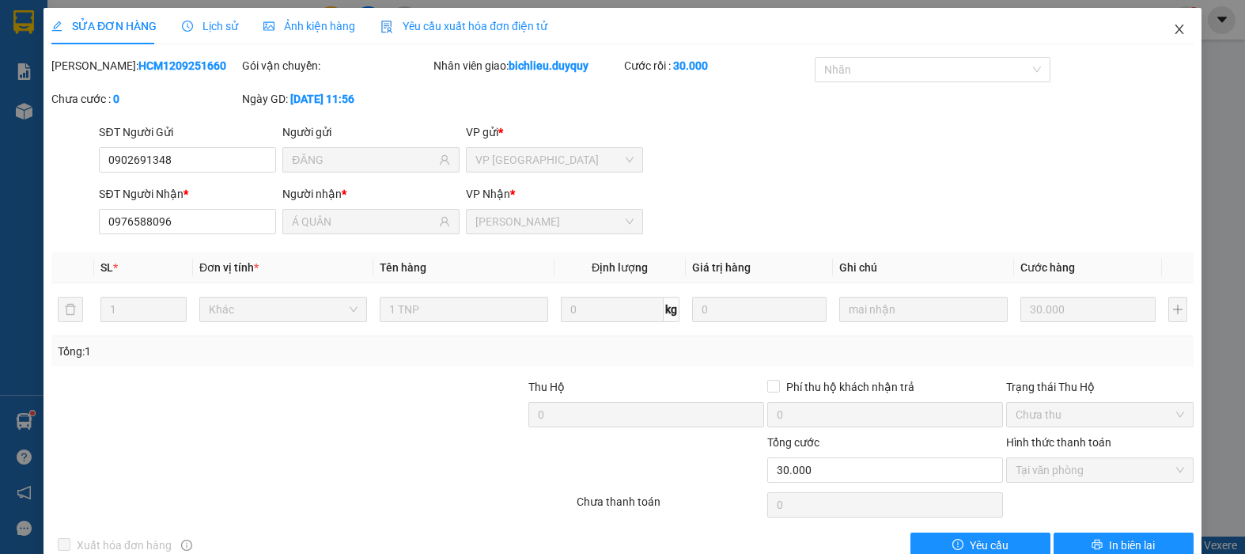
click at [1173, 33] on icon "close" at bounding box center [1179, 29] width 13 height 13
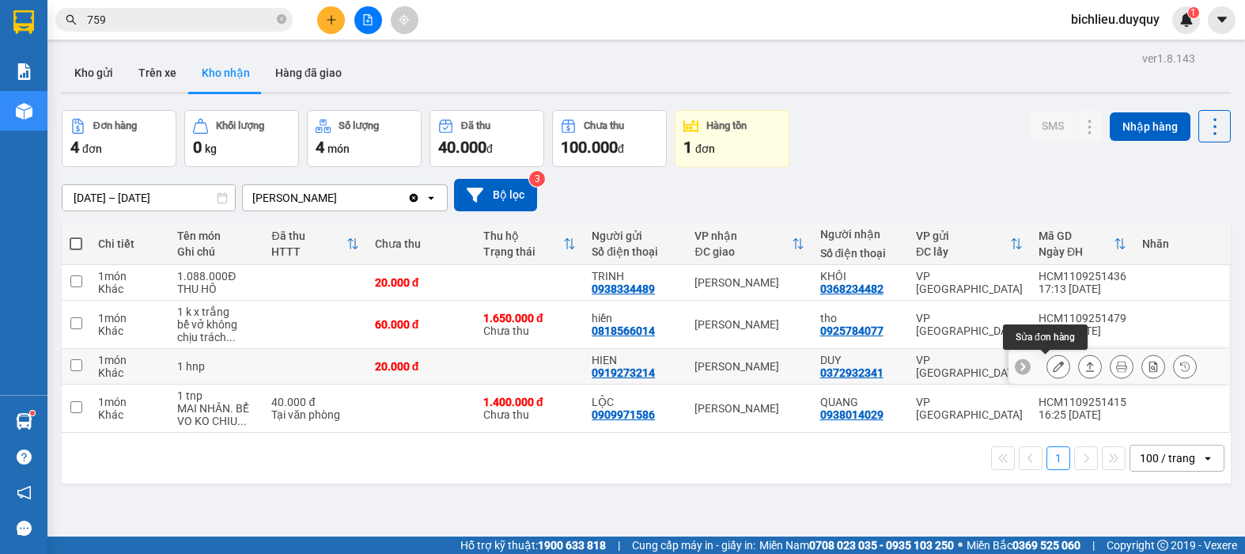
click at [1052, 362] on icon at bounding box center [1057, 366] width 11 height 11
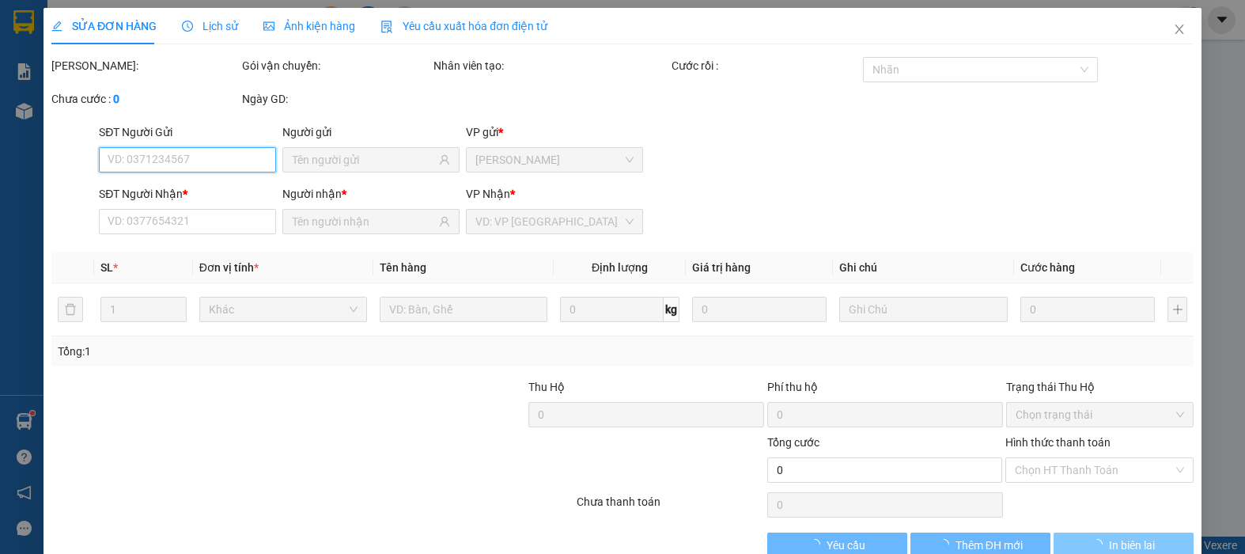
type input "0919273214"
type input "HIEN"
type input "0372932341"
type input "DUY"
type input "20.000"
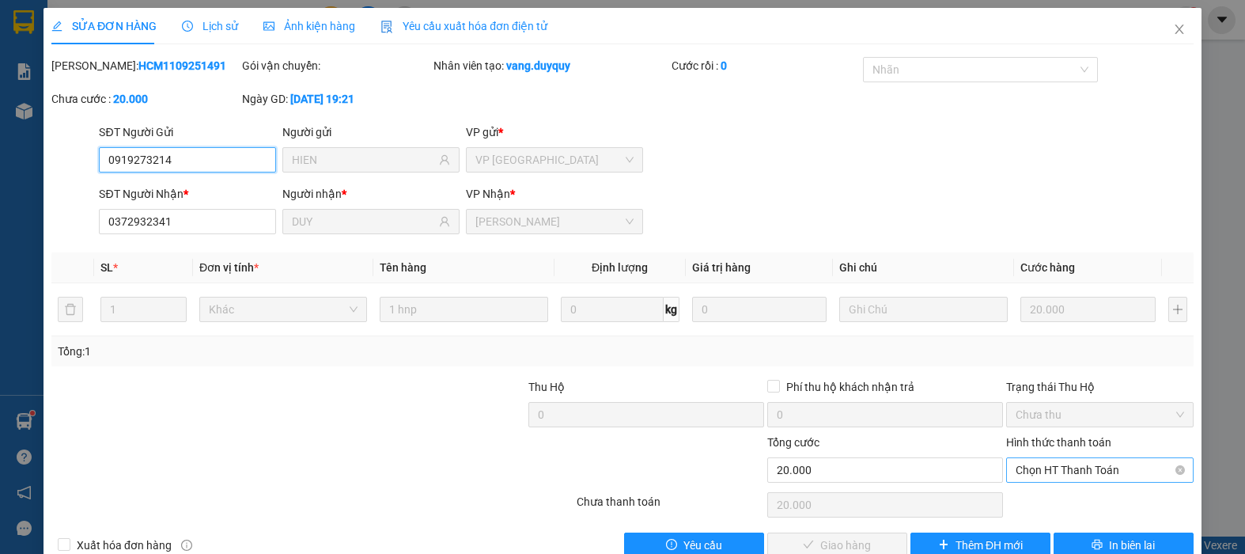
drag, startPoint x: 1041, startPoint y: 398, endPoint x: 1026, endPoint y: 466, distance: 69.6
click at [1026, 466] on span "Chọn HT Thanh Toán" at bounding box center [1099, 470] width 168 height 24
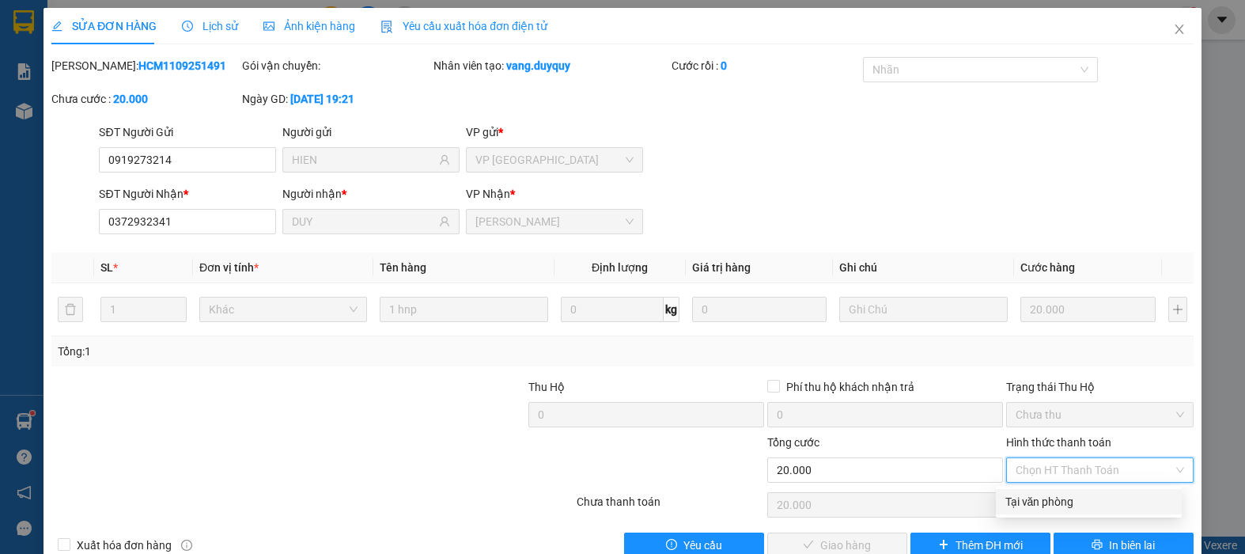
click at [1031, 495] on div "Tại văn phòng" at bounding box center [1088, 501] width 167 height 17
type input "0"
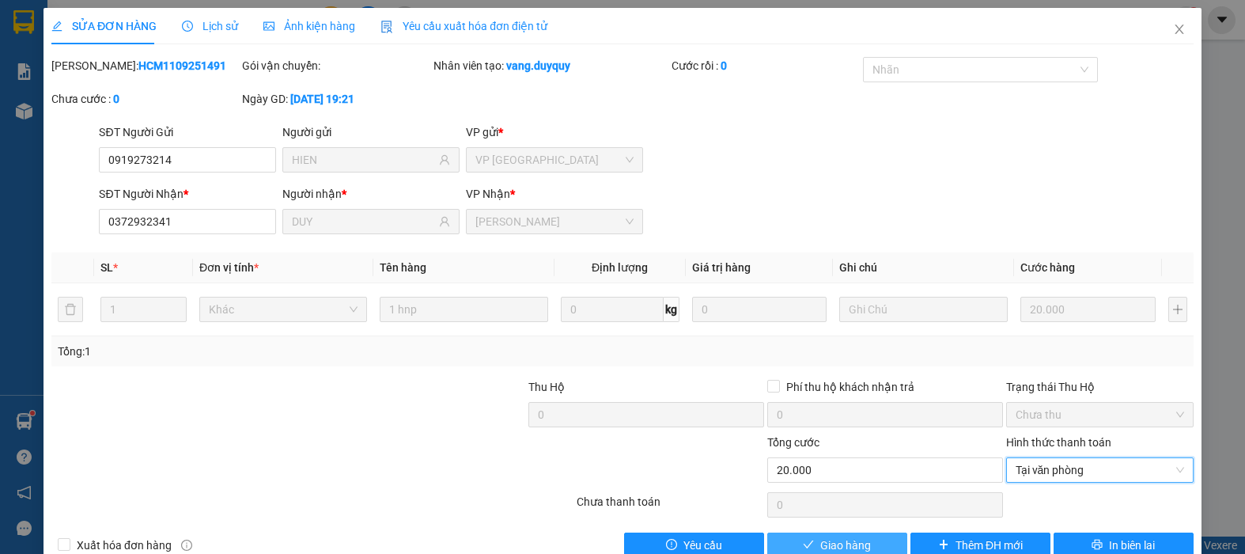
click at [837, 549] on span "Giao hàng" at bounding box center [845, 544] width 51 height 17
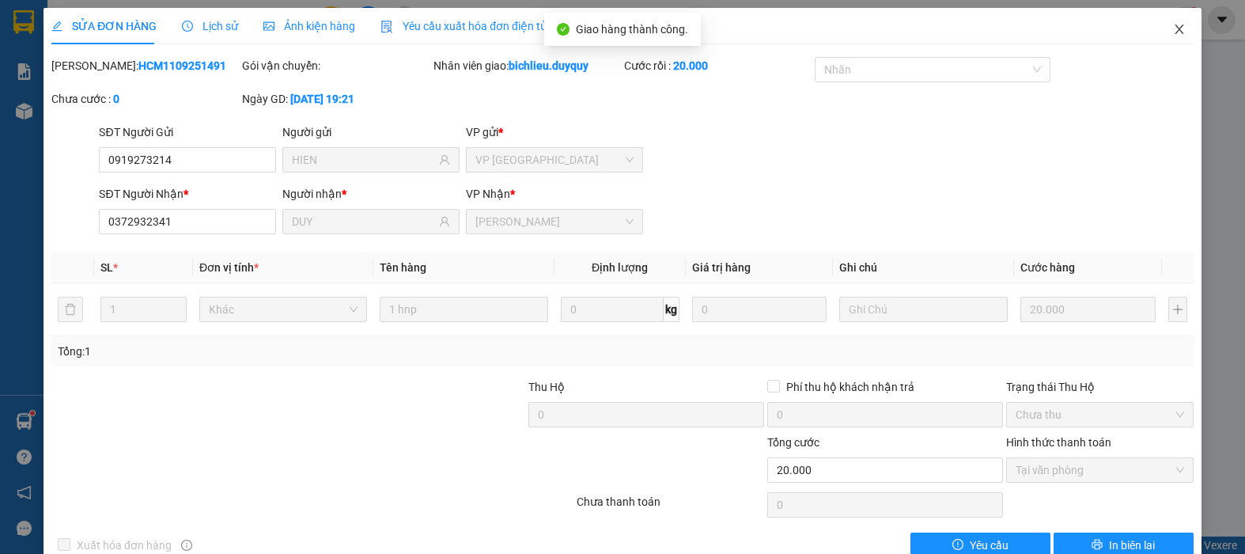
click at [1173, 36] on icon "close" at bounding box center [1179, 29] width 13 height 13
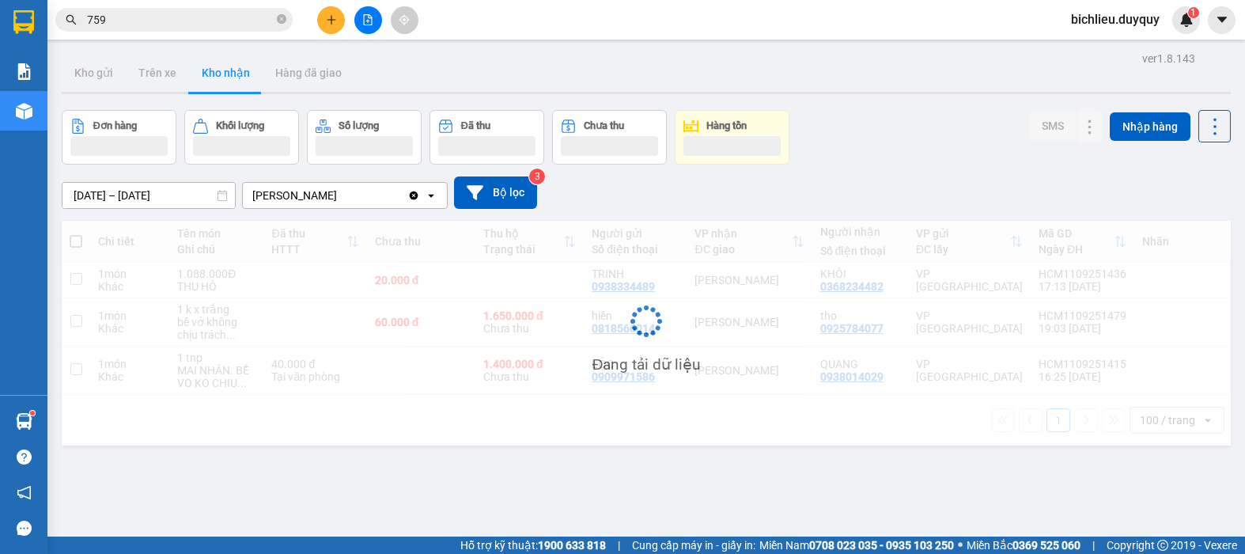
click at [305, 73] on button "Hàng đã giao" at bounding box center [309, 73] width 92 height 38
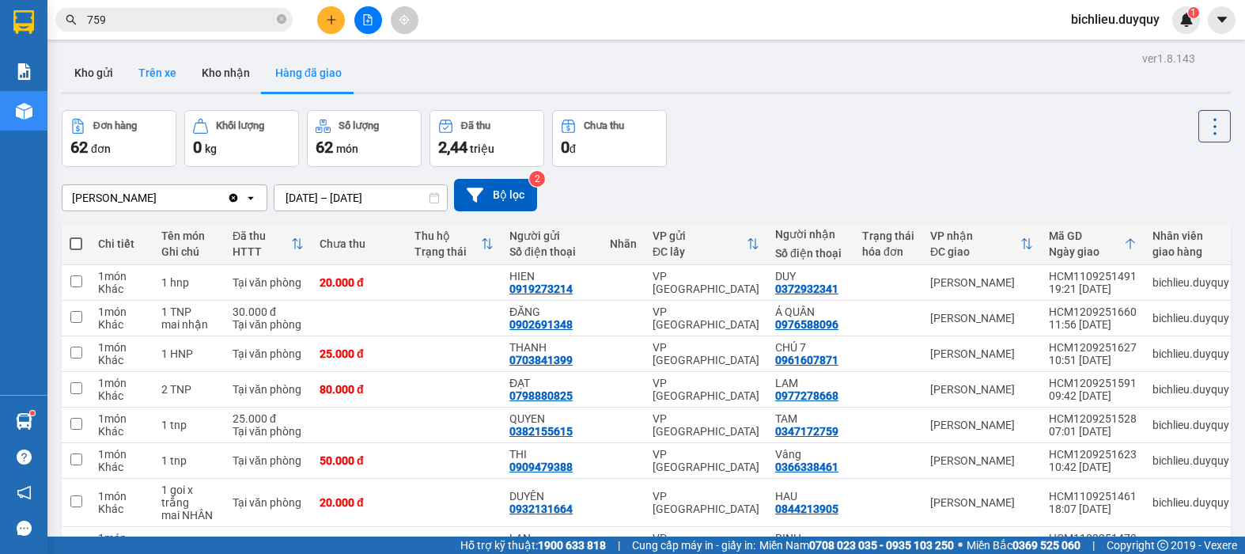
click at [165, 88] on button "Trên xe" at bounding box center [157, 73] width 63 height 38
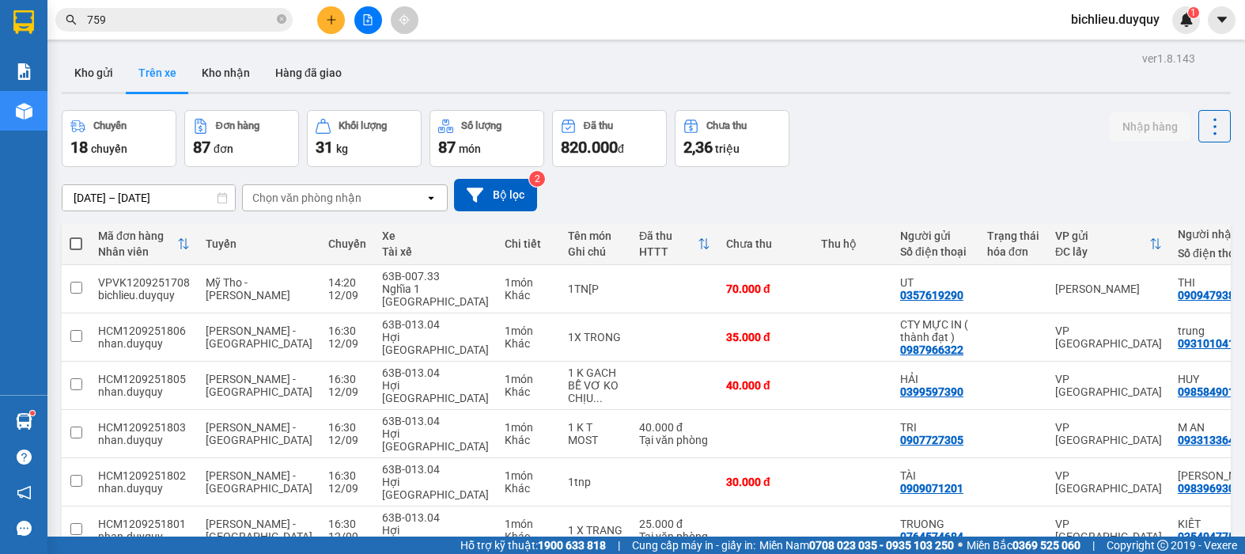
click at [387, 191] on div "Chọn văn phòng nhận" at bounding box center [334, 197] width 182 height 25
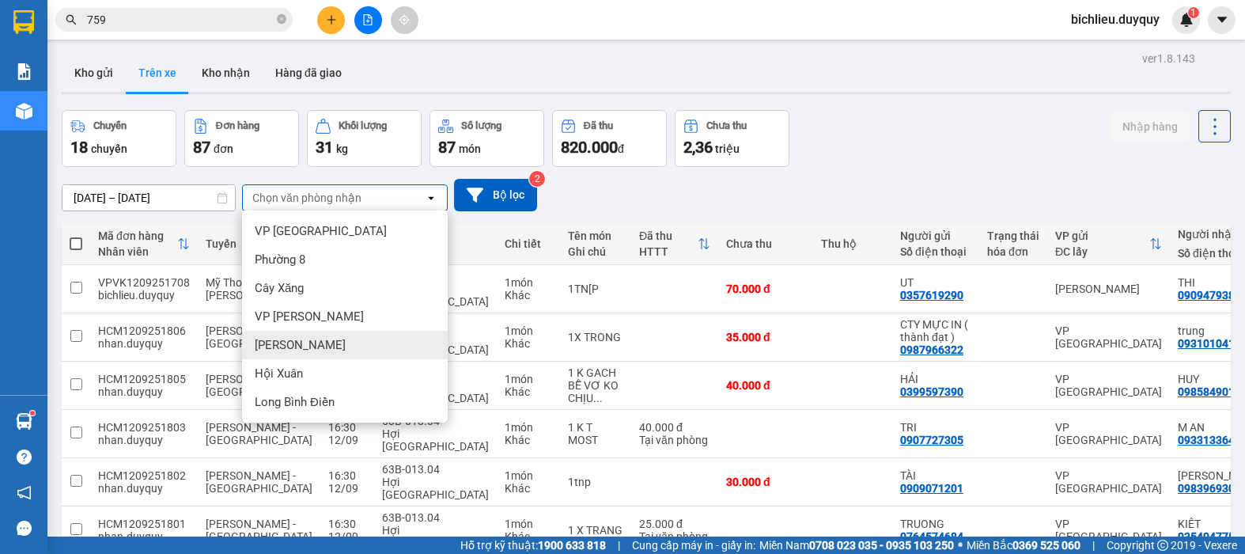
click at [305, 338] on div "[PERSON_NAME]" at bounding box center [345, 345] width 206 height 28
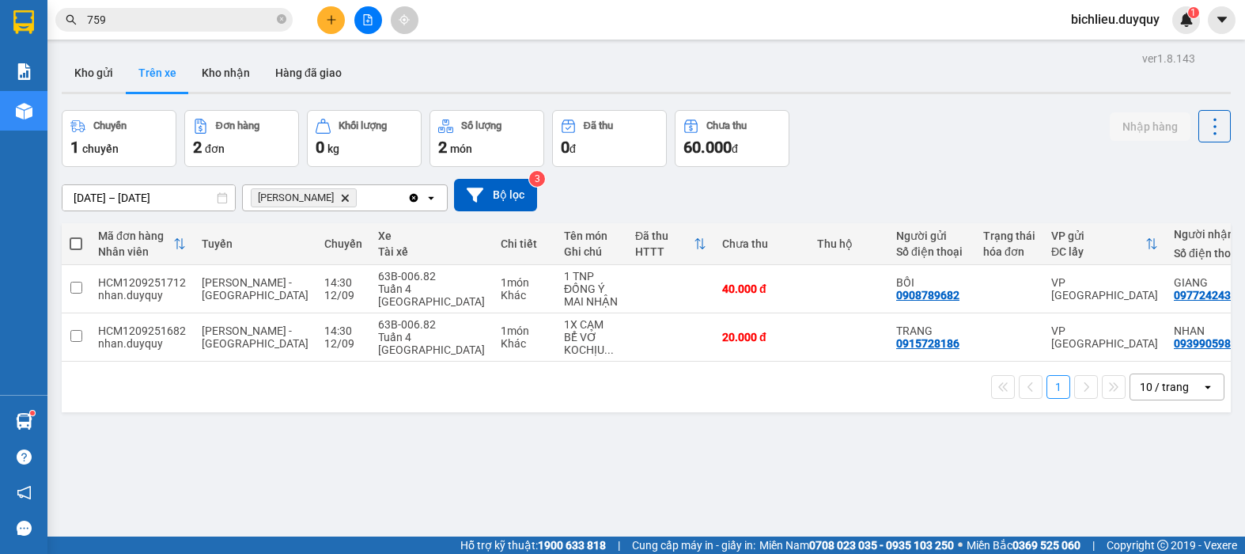
click at [340, 198] on icon "Delete" at bounding box center [344, 197] width 9 height 9
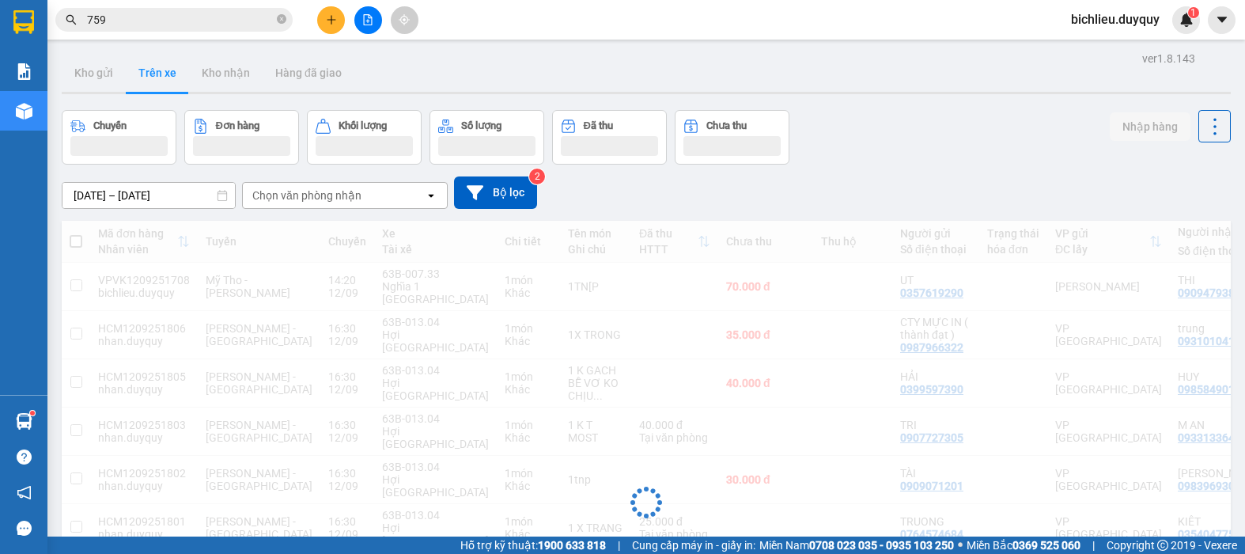
click at [391, 191] on div "Chọn văn phòng nhận" at bounding box center [334, 195] width 182 height 25
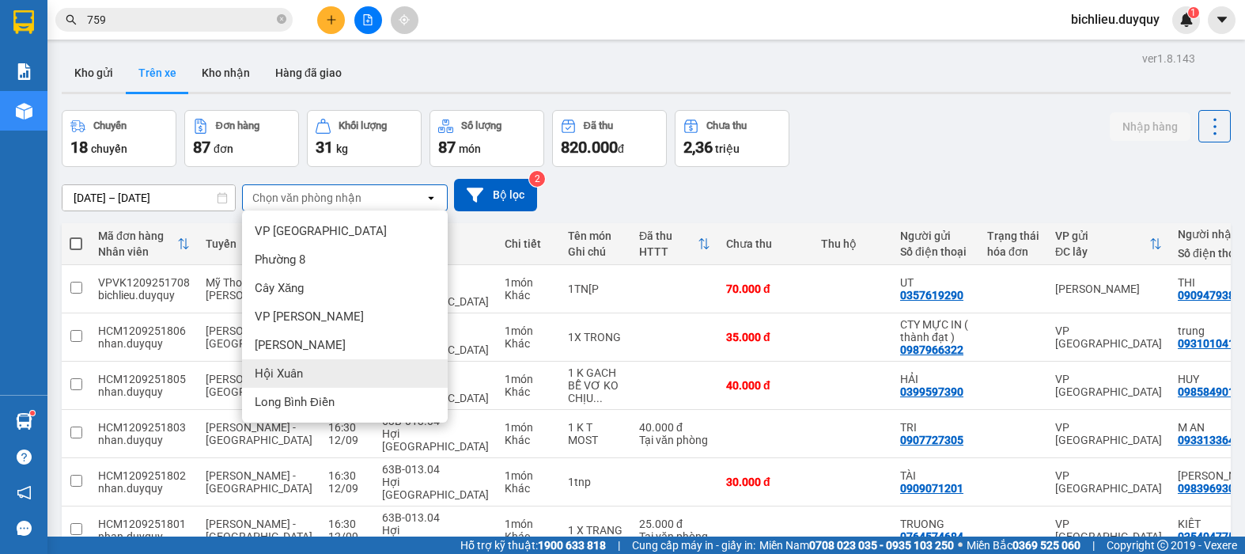
click at [328, 374] on div "Hội Xuân" at bounding box center [345, 373] width 206 height 28
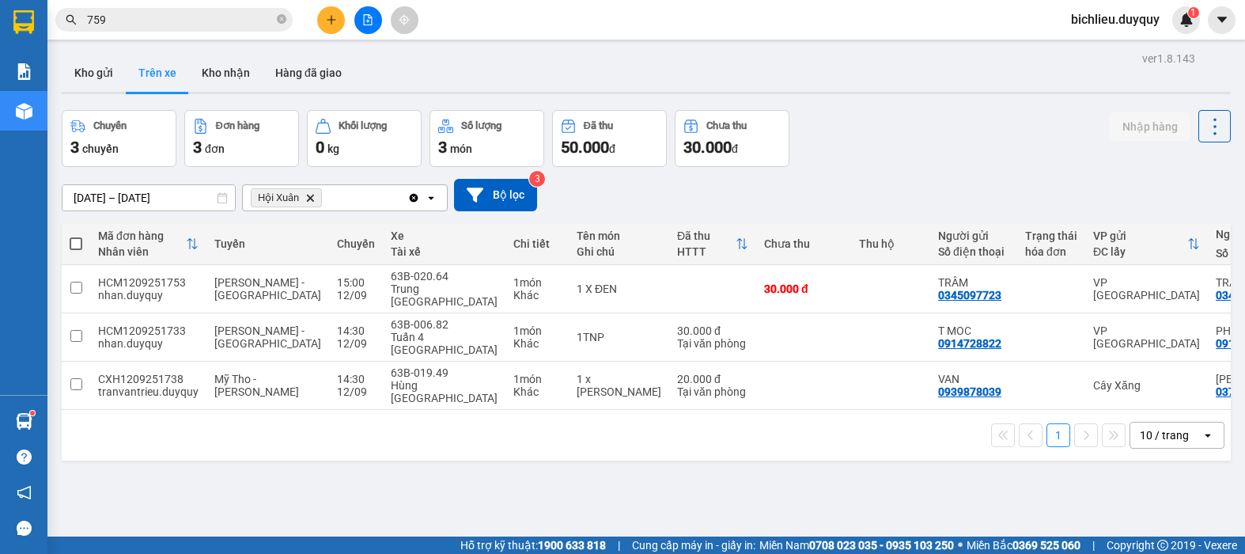
click at [312, 195] on icon "Hội Xuân, close by backspace" at bounding box center [310, 197] width 7 height 7
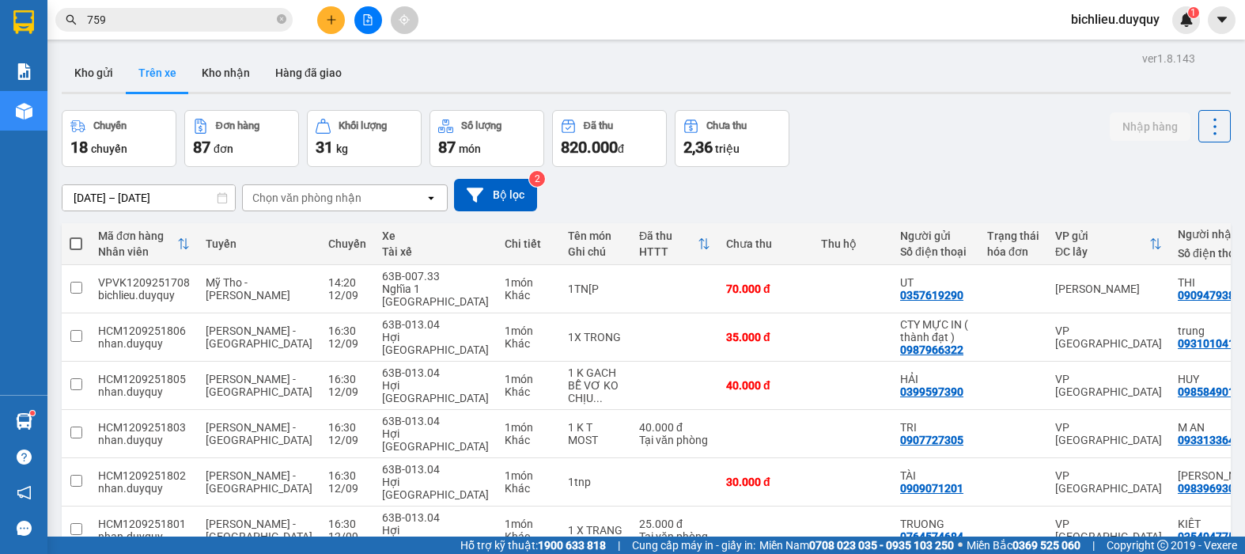
click at [387, 192] on div "Chọn văn phòng nhận" at bounding box center [334, 197] width 182 height 25
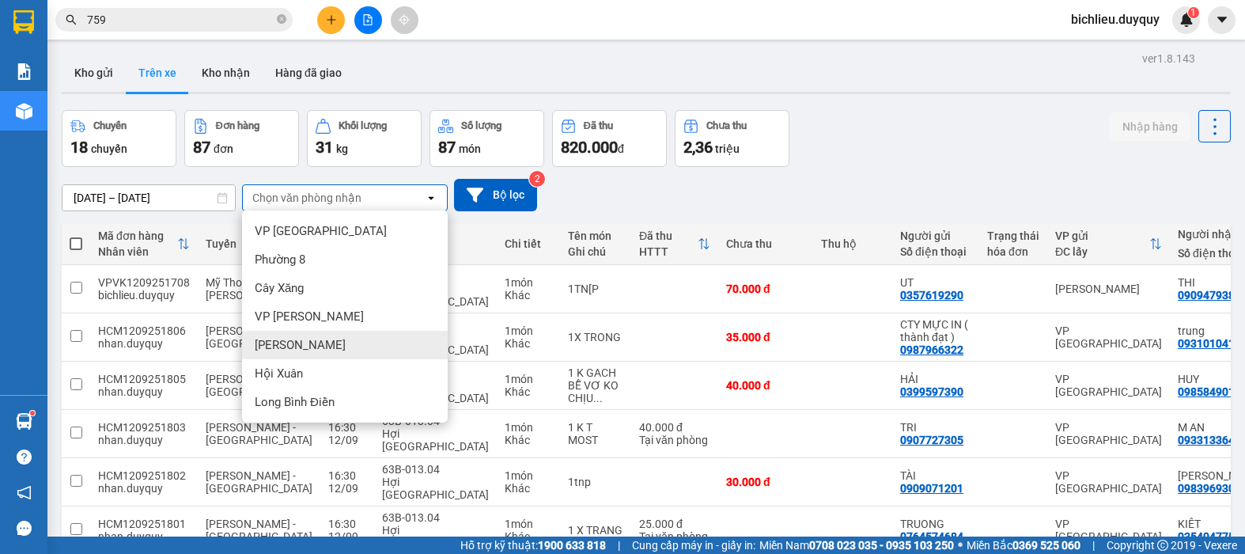
click at [319, 347] on div "[PERSON_NAME]" at bounding box center [345, 345] width 206 height 28
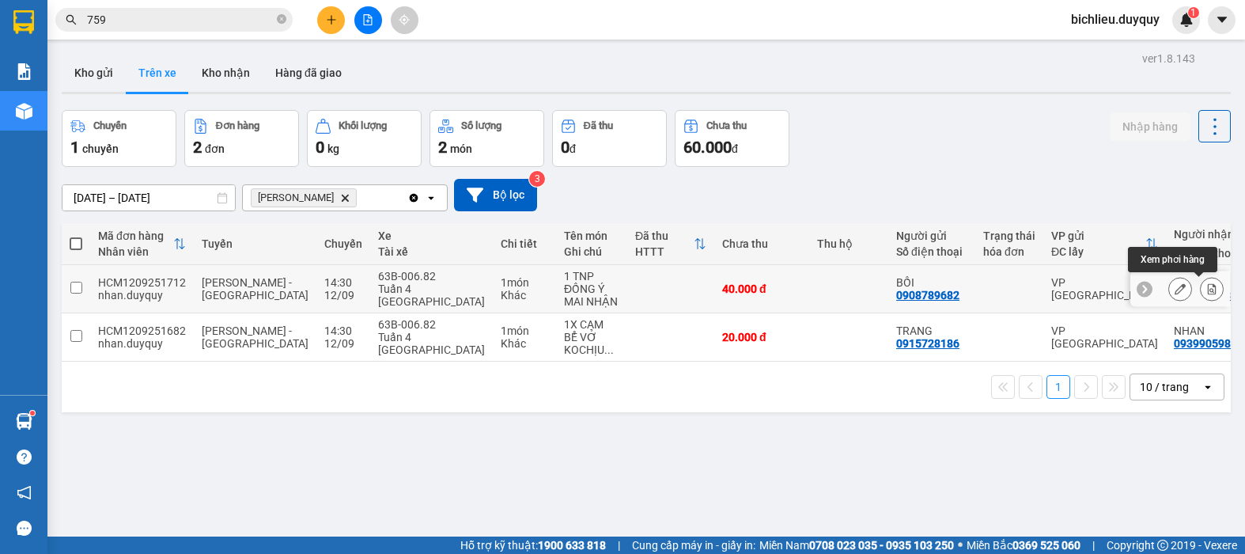
click at [1207, 284] on icon at bounding box center [1211, 288] width 9 height 11
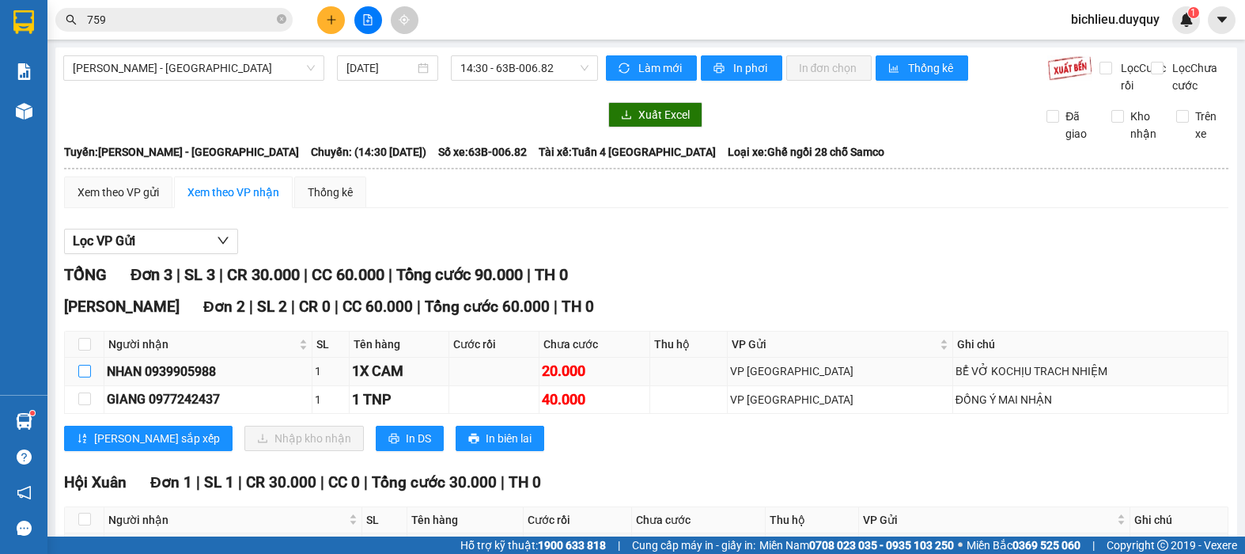
click at [83, 377] on input "checkbox" at bounding box center [84, 371] width 13 height 13
checkbox input "true"
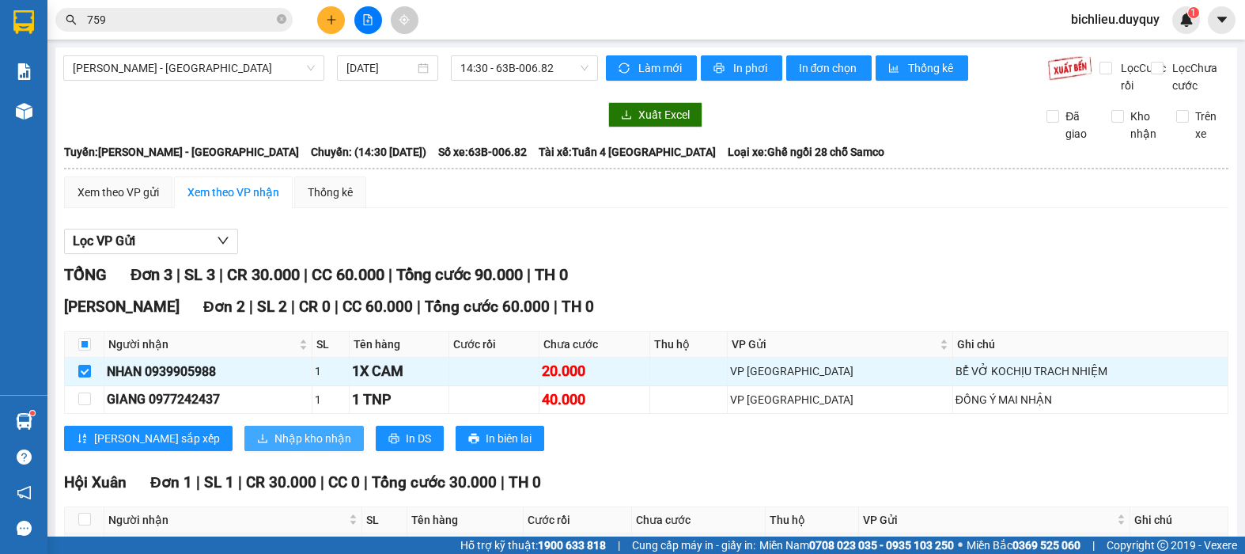
click at [274, 447] on span "Nhập kho nhận" at bounding box center [312, 437] width 77 height 17
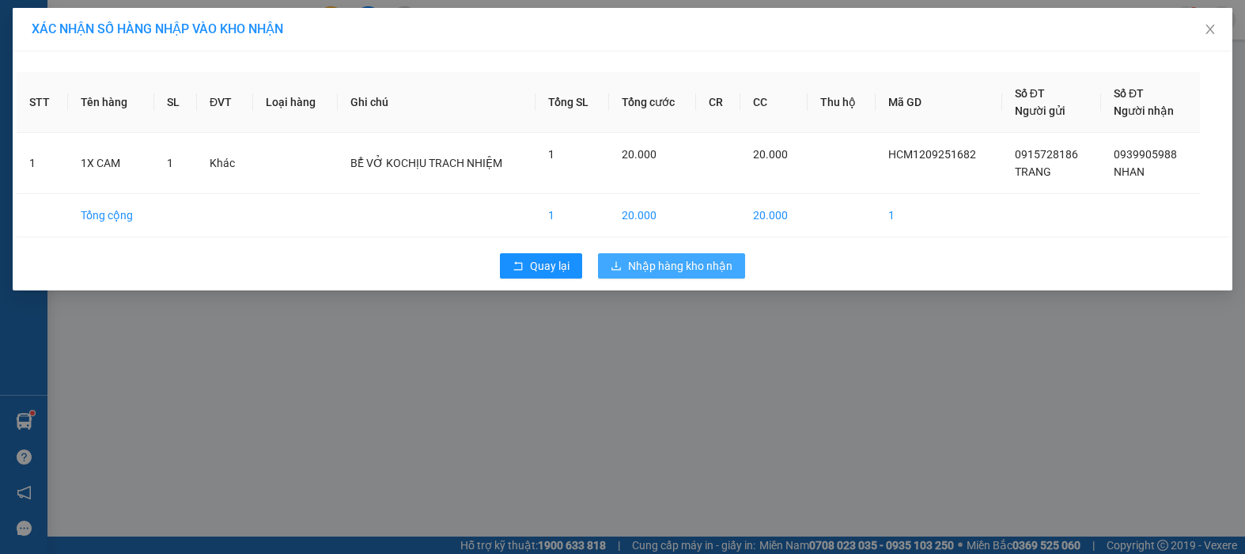
click at [657, 266] on span "Nhập hàng kho nhận" at bounding box center [680, 265] width 104 height 17
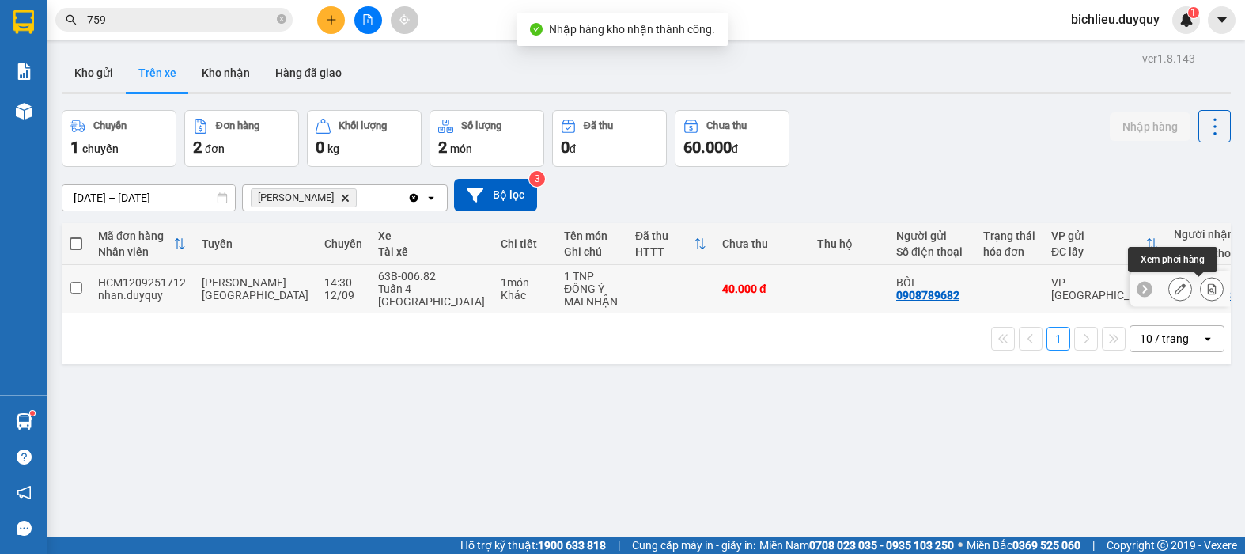
click at [1207, 289] on icon at bounding box center [1211, 288] width 9 height 11
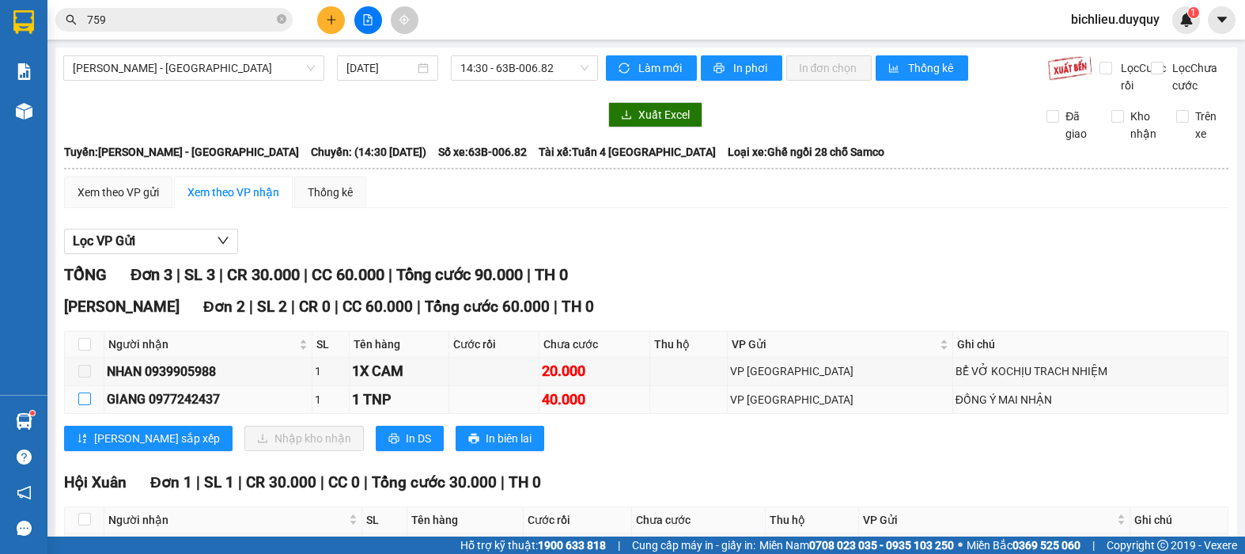
click at [82, 405] on input "checkbox" at bounding box center [84, 398] width 13 height 13
checkbox input "true"
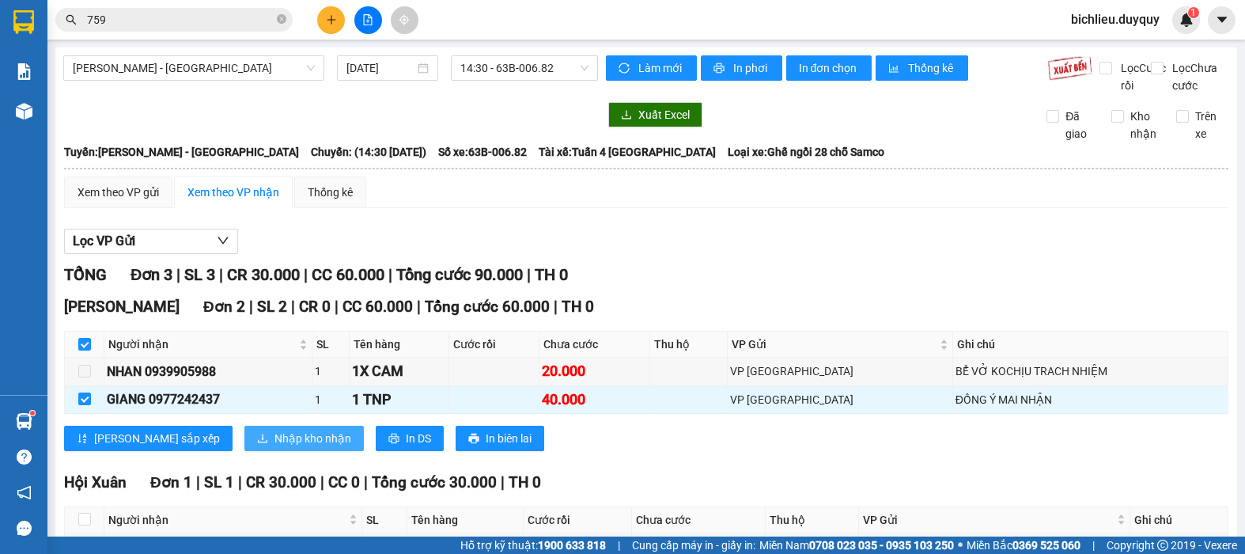
click at [274, 447] on span "Nhập kho nhận" at bounding box center [312, 437] width 77 height 17
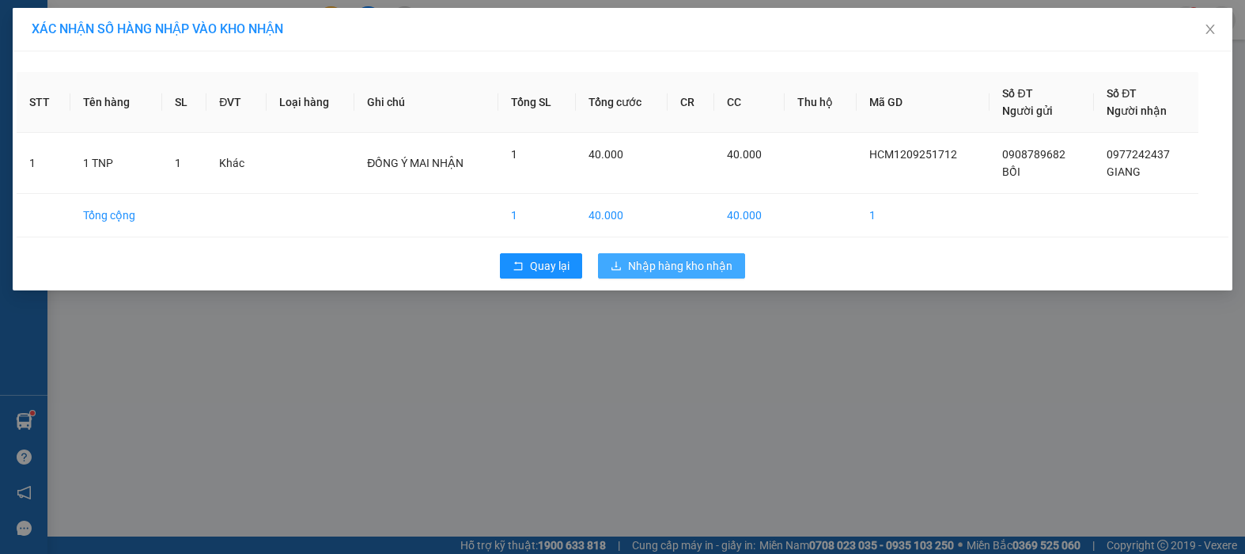
click at [671, 263] on span "Nhập hàng kho nhận" at bounding box center [680, 265] width 104 height 17
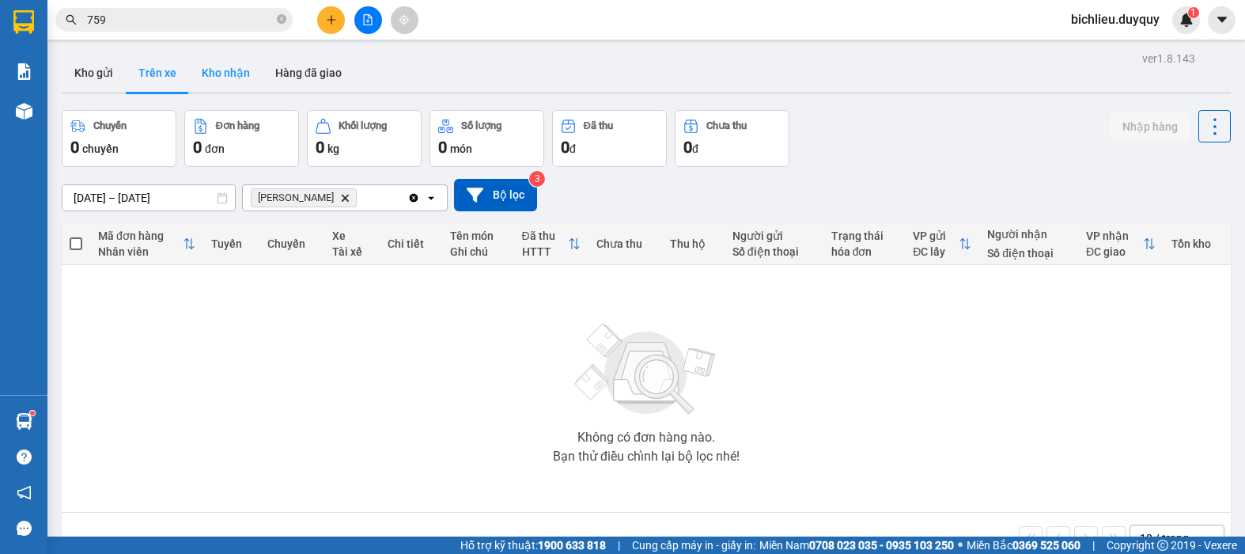
click at [222, 81] on button "Kho nhận" at bounding box center [226, 73] width 74 height 38
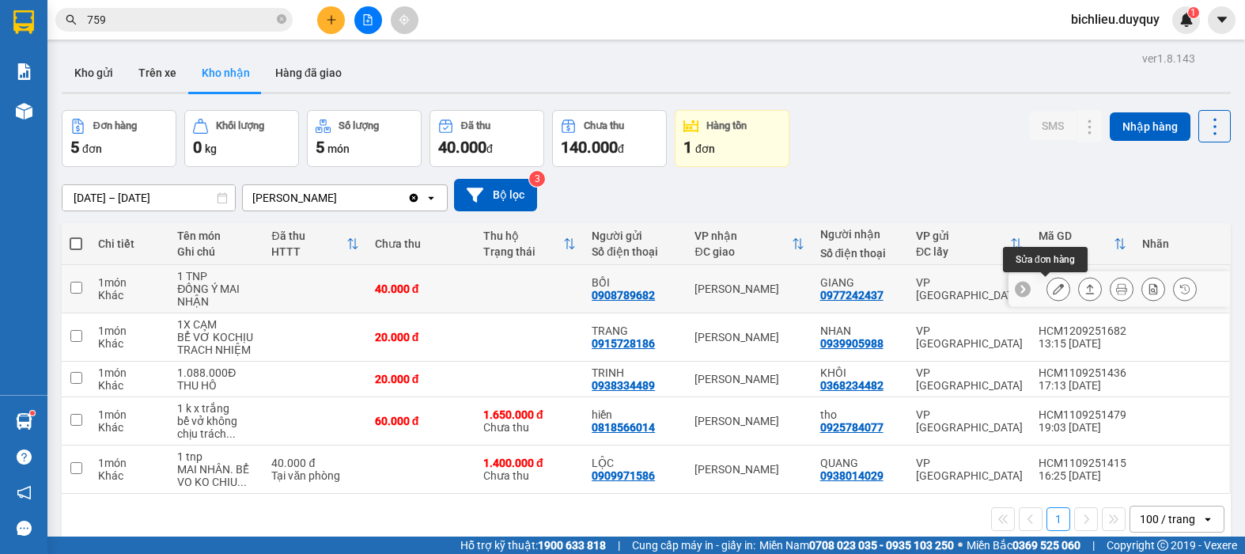
click at [1047, 282] on button at bounding box center [1058, 289] width 22 height 28
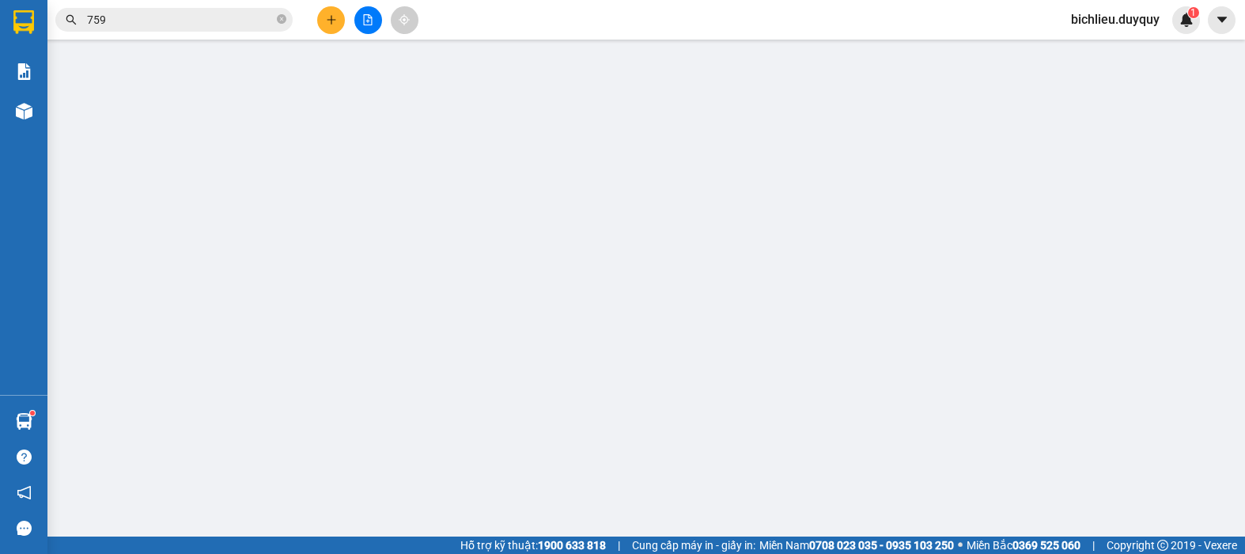
type input "0908789682"
type input "BỒI"
type input "0977242437"
type input "GIANG"
type input "40.000"
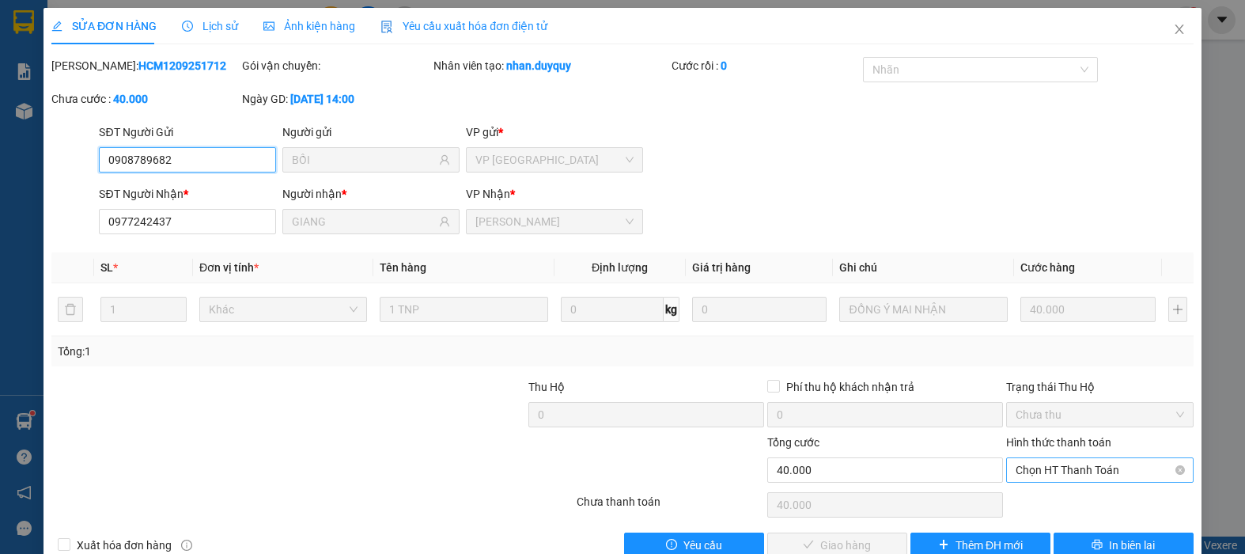
drag, startPoint x: 1026, startPoint y: 458, endPoint x: 1023, endPoint y: 470, distance: 12.9
click at [1023, 470] on span "Chọn HT Thanh Toán" at bounding box center [1099, 470] width 168 height 24
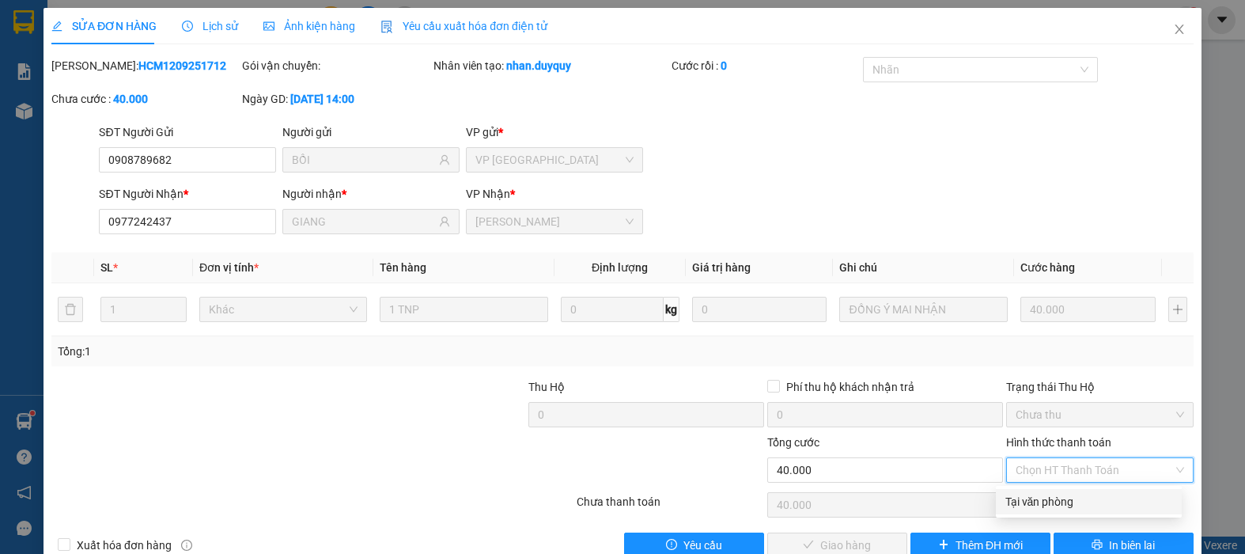
click at [1016, 493] on div "Tại văn phòng" at bounding box center [1088, 501] width 167 height 17
type input "0"
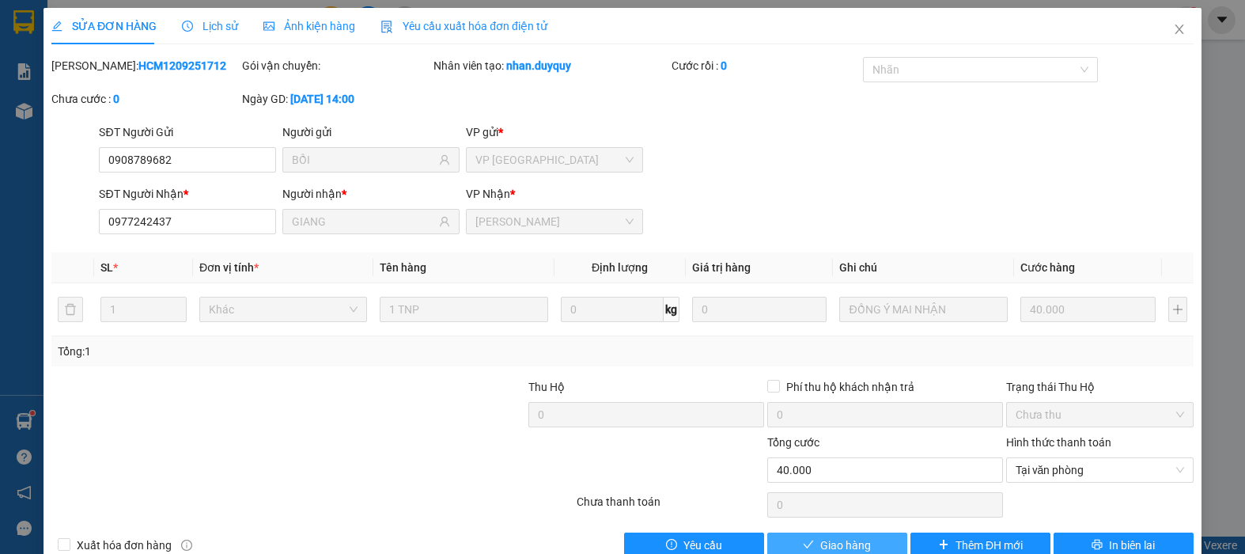
click at [828, 546] on span "Giao hàng" at bounding box center [845, 544] width 51 height 17
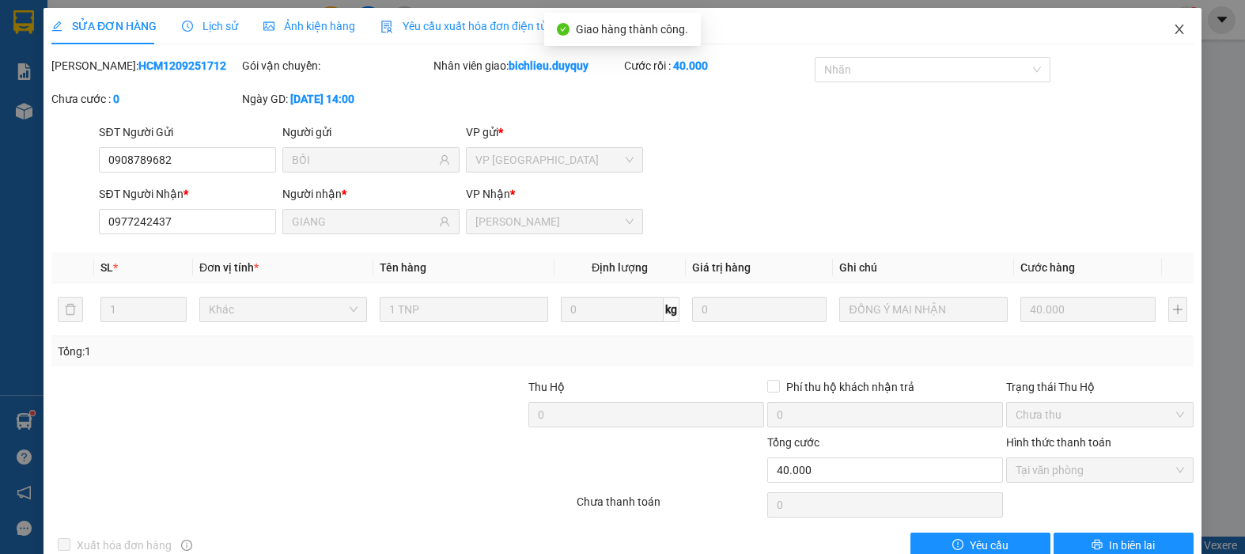
click at [1173, 34] on icon "close" at bounding box center [1179, 29] width 13 height 13
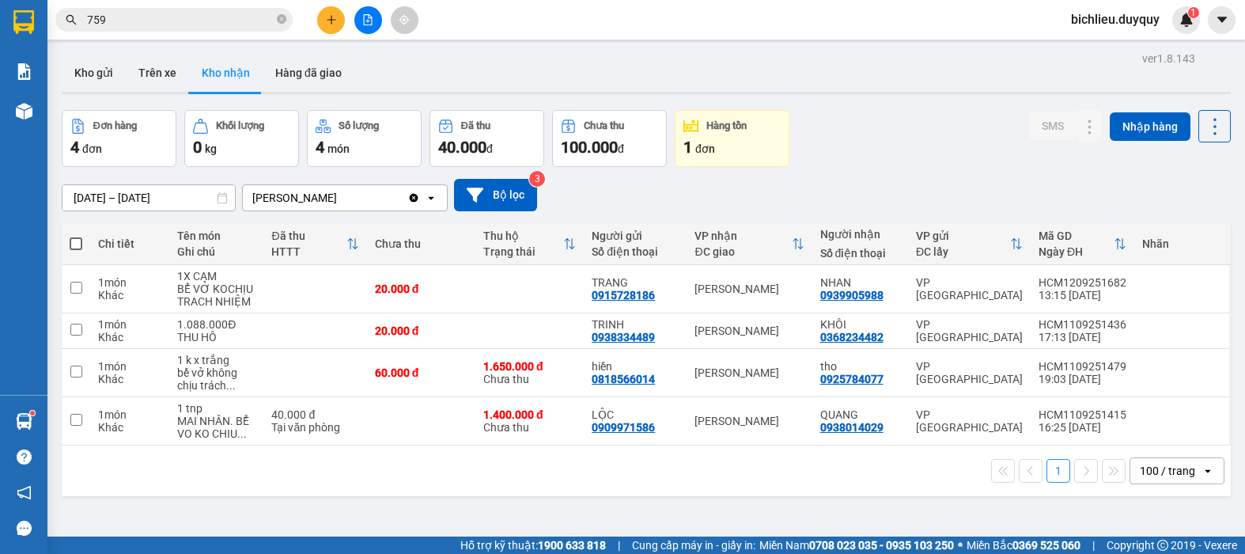
click at [303, 93] on div at bounding box center [646, 93] width 1169 height 2
click at [296, 89] on button "Hàng đã giao" at bounding box center [309, 73] width 92 height 38
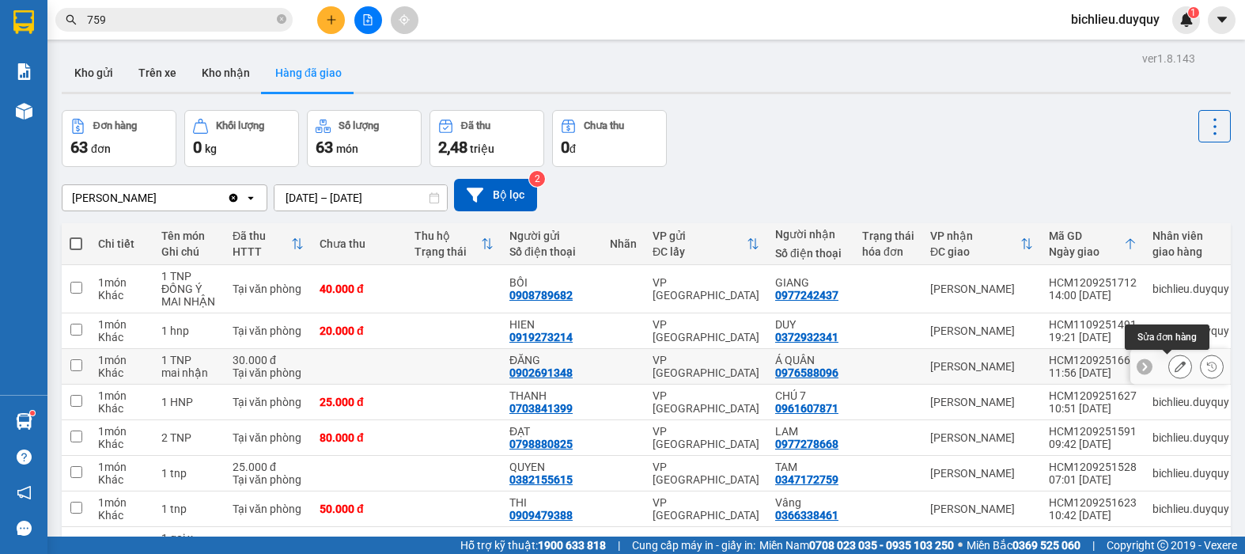
click at [1174, 361] on icon at bounding box center [1179, 366] width 11 height 11
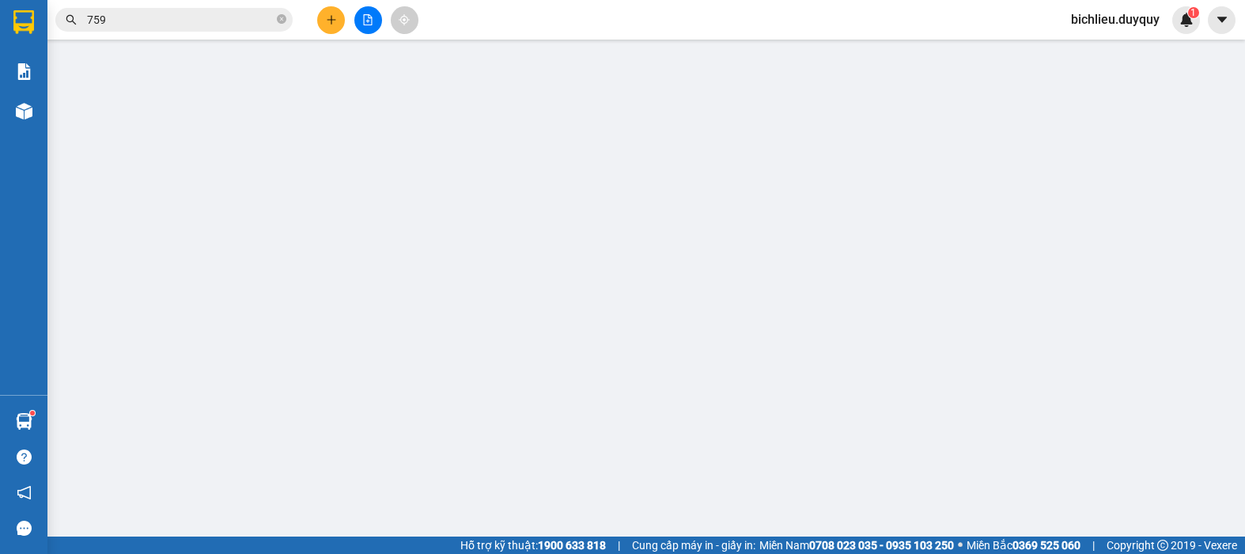
type input "0902691348"
type input "ĐĂNG"
type input "0976588096"
type input "Á QUÂN"
type input "30.000"
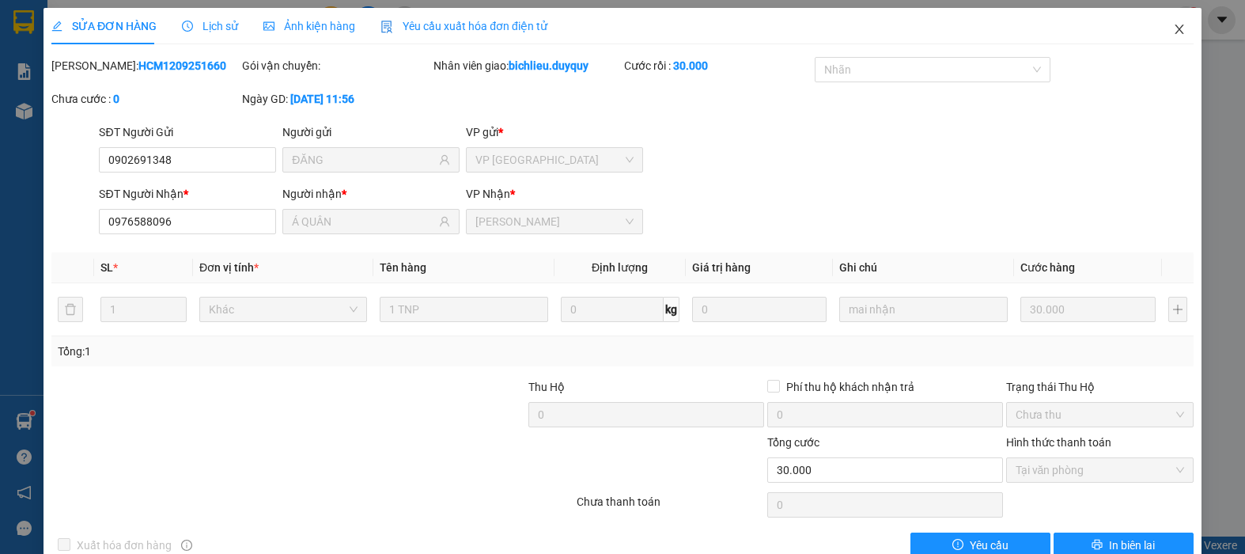
click at [1173, 33] on icon "close" at bounding box center [1179, 29] width 13 height 13
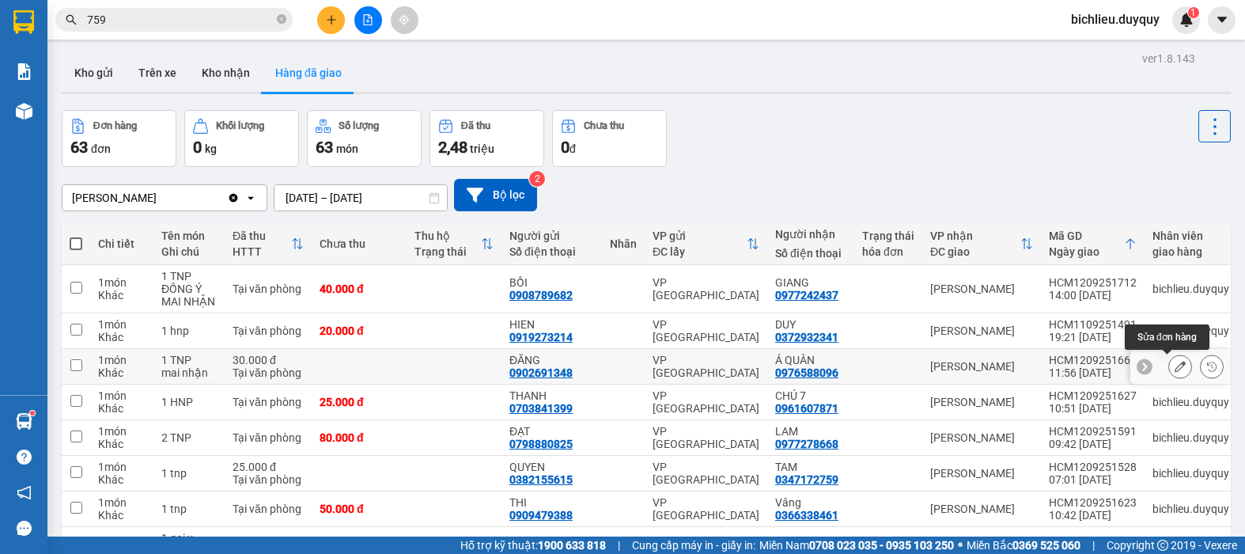
click at [1174, 361] on icon at bounding box center [1179, 366] width 11 height 11
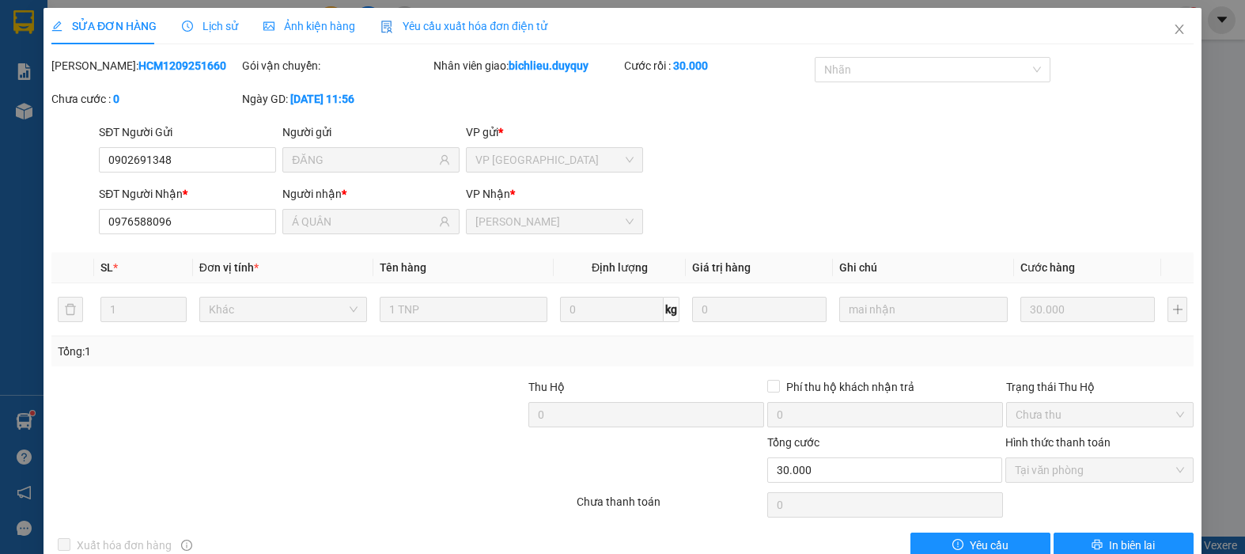
type input "0902691348"
type input "ĐĂNG"
type input "0976588096"
type input "Á QUÂN"
type input "30.000"
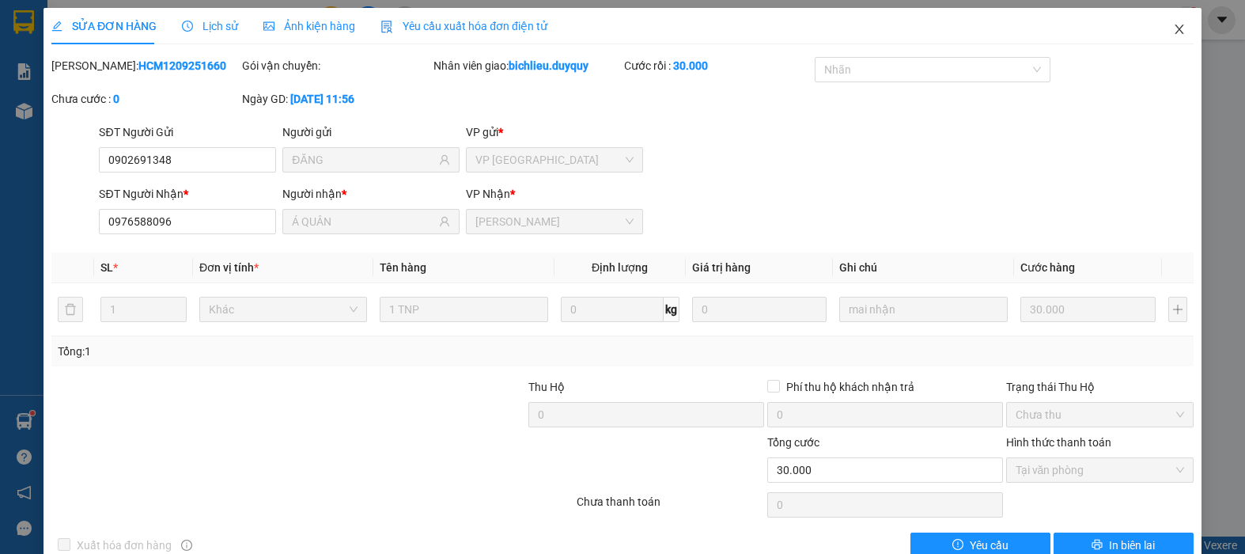
click at [1173, 32] on icon "close" at bounding box center [1179, 29] width 13 height 13
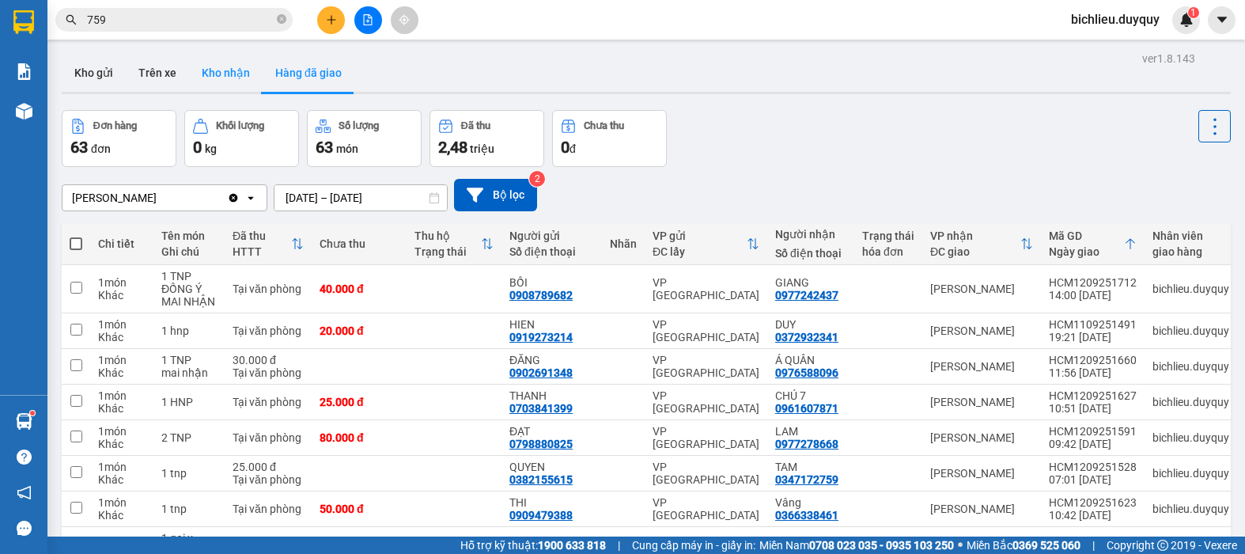
click at [238, 77] on button "Kho nhận" at bounding box center [226, 73] width 74 height 38
